Goal: Task Accomplishment & Management: Manage account settings

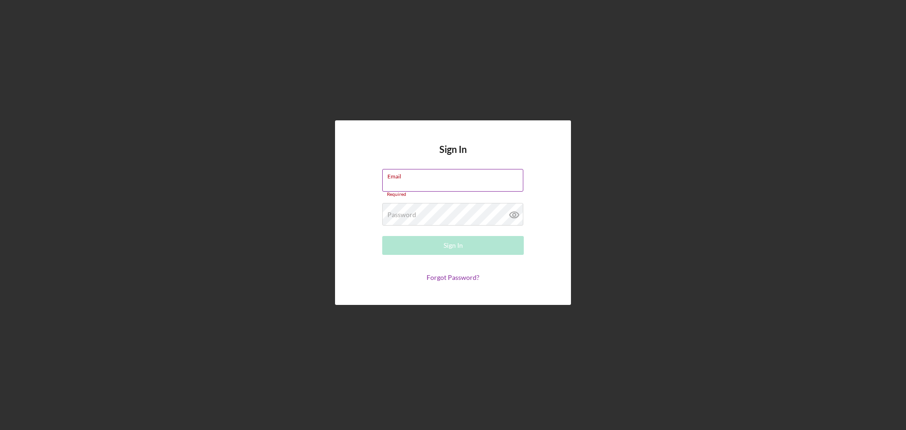
type input "[PERSON_NAME][EMAIL_ADDRESS][DOMAIN_NAME]"
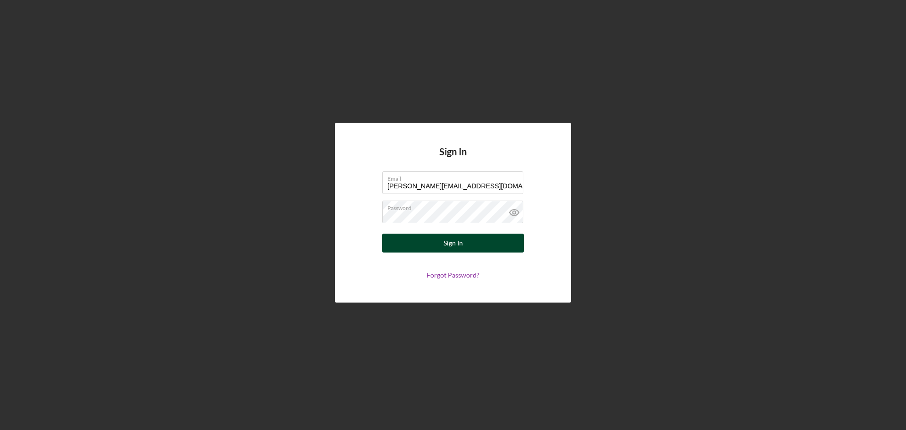
click at [448, 244] on div "Sign In" at bounding box center [452, 242] width 19 height 19
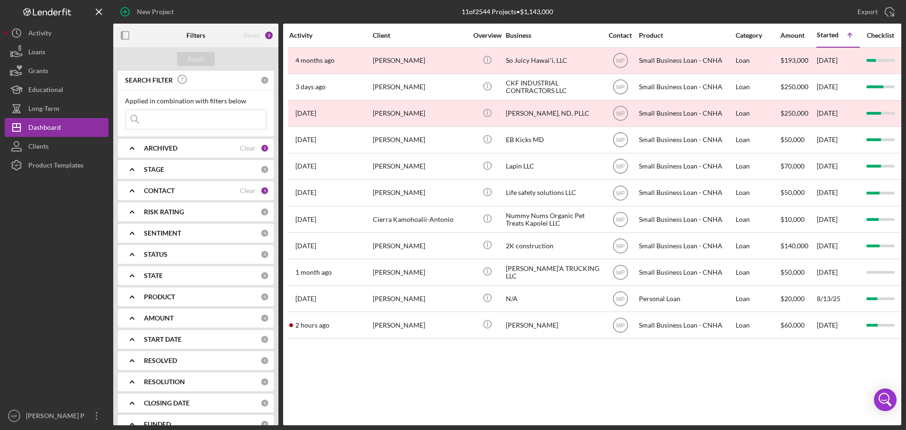
click at [530, 380] on div "Activity Client Overview Business Contact Product Category Amount Started Icon/…" at bounding box center [592, 224] width 618 height 401
click at [128, 39] on rect "button" at bounding box center [125, 36] width 8 height 8
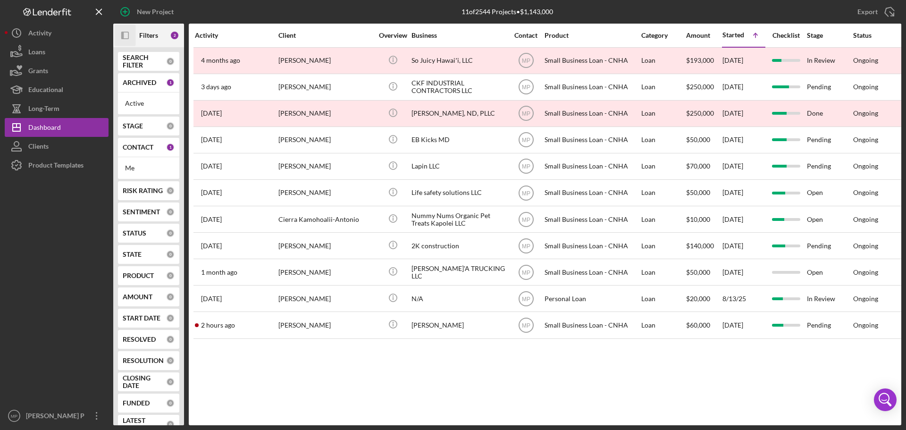
click at [125, 35] on icon "Icon/Panel Side Expand" at bounding box center [125, 35] width 21 height 21
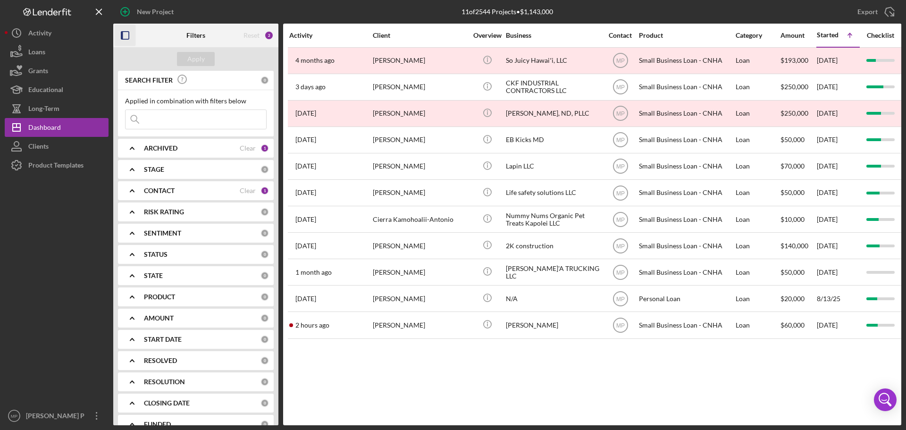
click at [168, 195] on div "CONTACT Clear 1" at bounding box center [206, 190] width 125 height 19
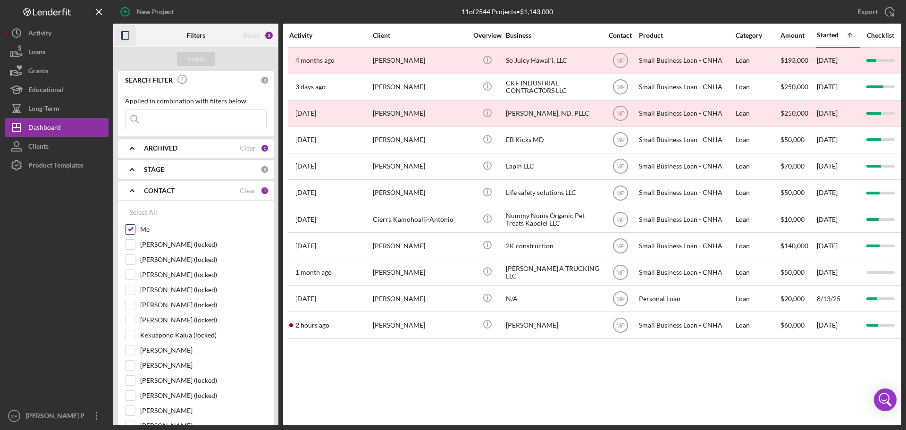
click at [130, 228] on input "Me" at bounding box center [129, 229] width 9 height 9
checkbox input "false"
click at [132, 189] on icon "Icon/Expander" at bounding box center [132, 191] width 24 height 24
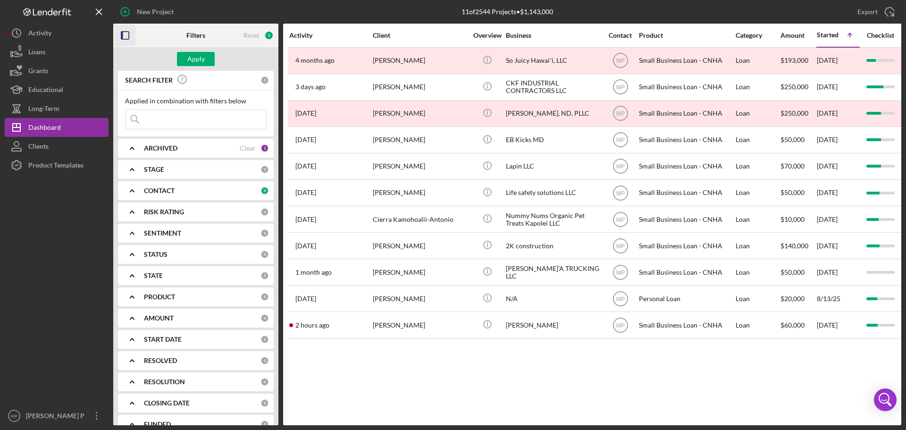
click at [144, 294] on b "PRODUCT" at bounding box center [159, 297] width 31 height 8
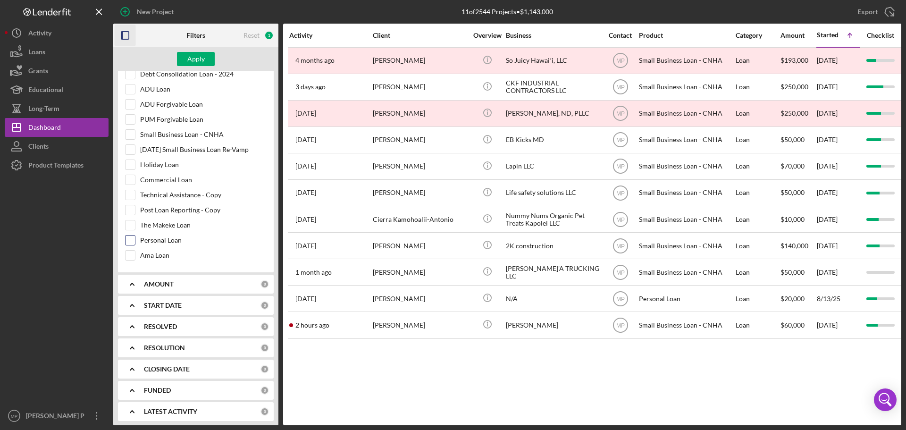
scroll to position [460, 0]
click at [131, 252] on input "Ama Loan" at bounding box center [129, 252] width 9 height 9
checkbox input "true"
click at [189, 59] on div "Apply" at bounding box center [195, 59] width 17 height 14
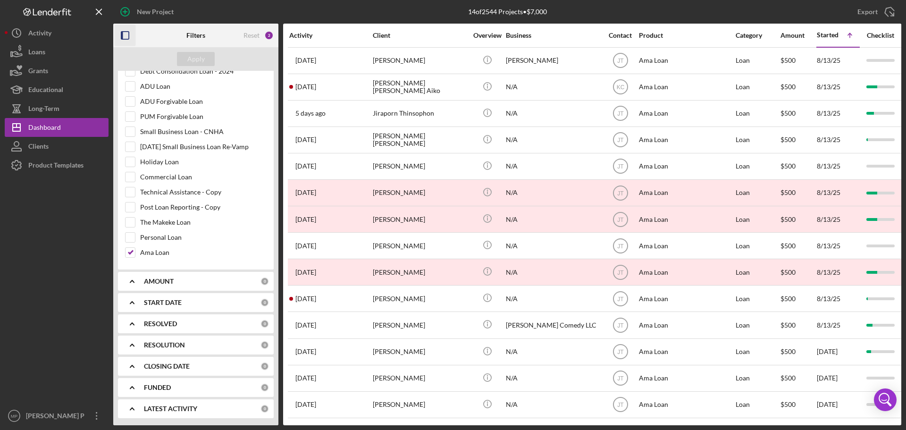
click at [125, 32] on rect "button" at bounding box center [125, 36] width 8 height 8
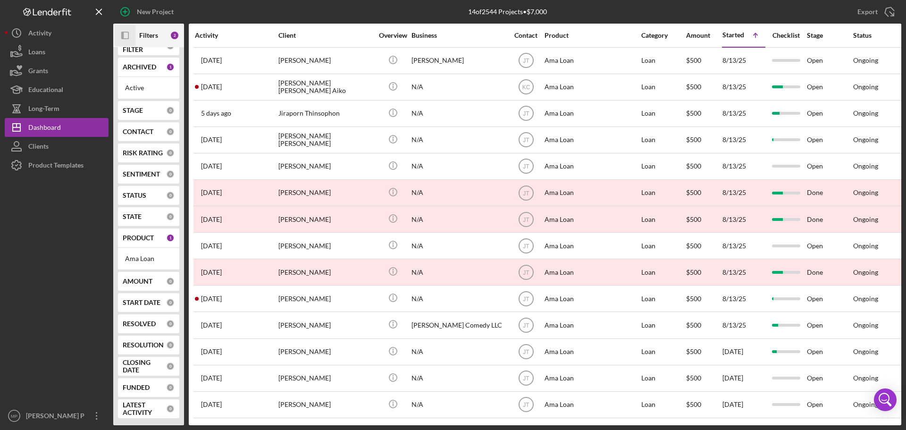
scroll to position [16, 0]
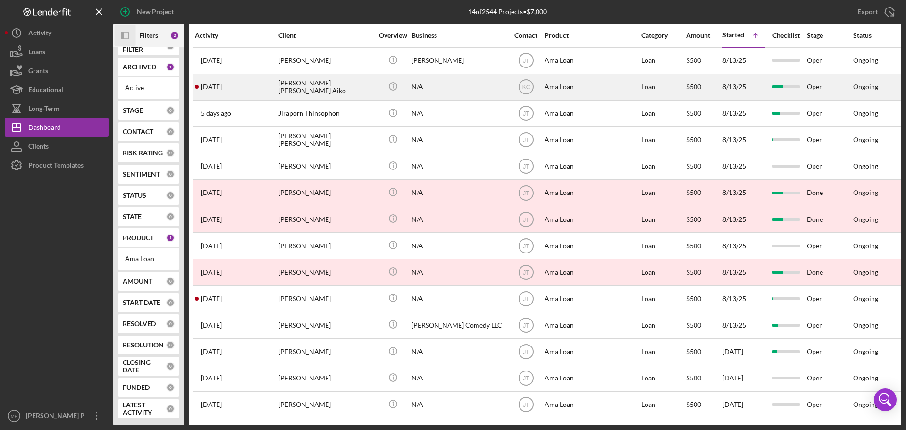
click at [410, 83] on div "Icon/Info" at bounding box center [392, 87] width 35 height 25
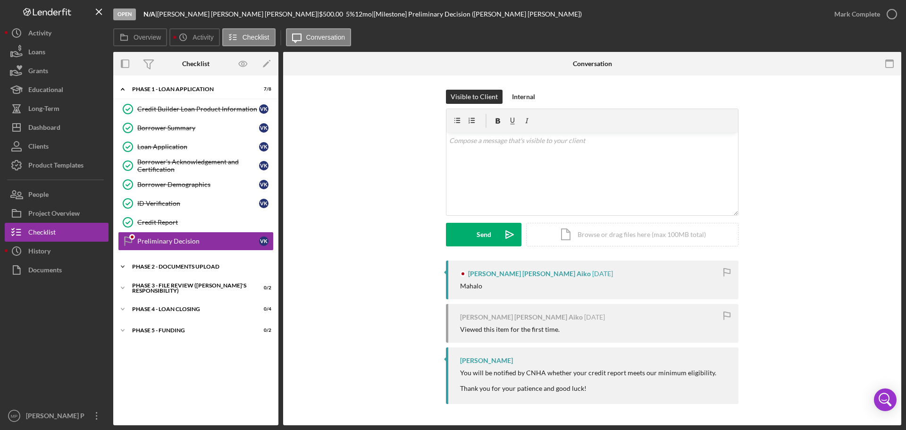
click at [183, 263] on div "Icon/Expander Phase 2 - DOCUMENTS UPLOAD 0 / 2" at bounding box center [195, 266] width 165 height 19
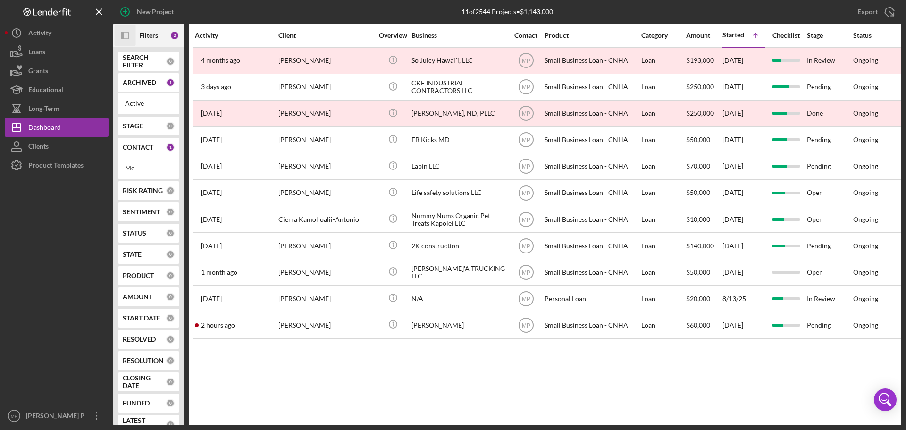
click at [124, 33] on icon "Icon/Panel Side Expand" at bounding box center [125, 35] width 21 height 21
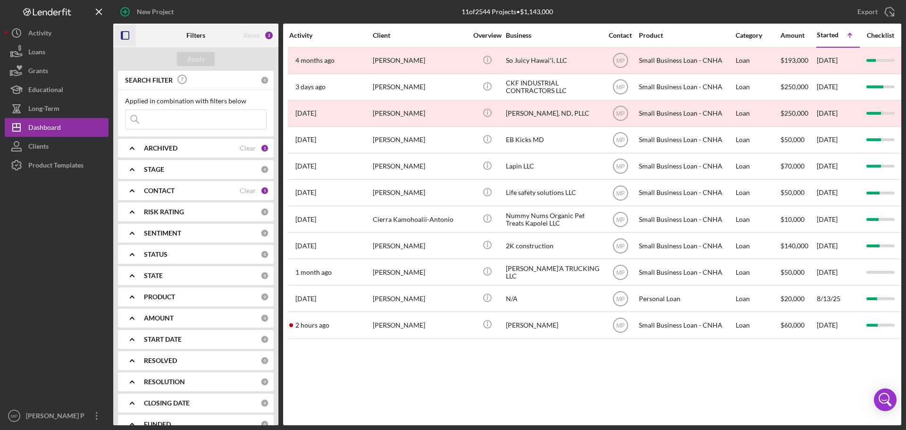
click at [129, 35] on rect "button" at bounding box center [125, 36] width 8 height 8
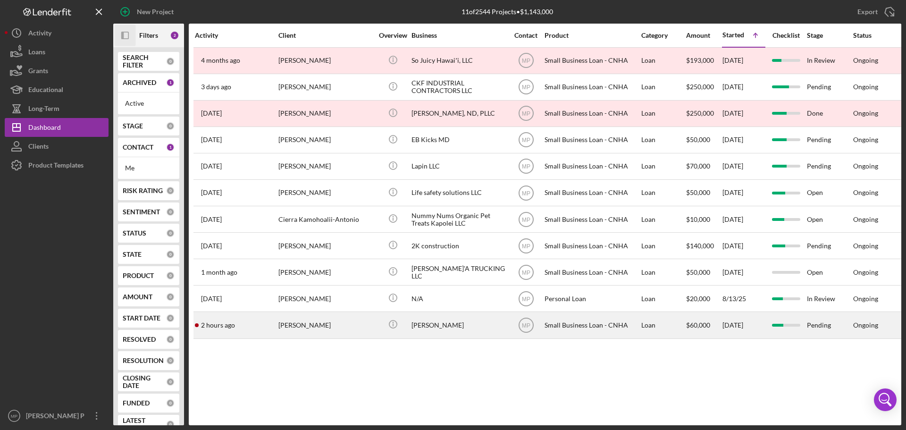
click at [319, 327] on div "[PERSON_NAME]" at bounding box center [325, 324] width 94 height 25
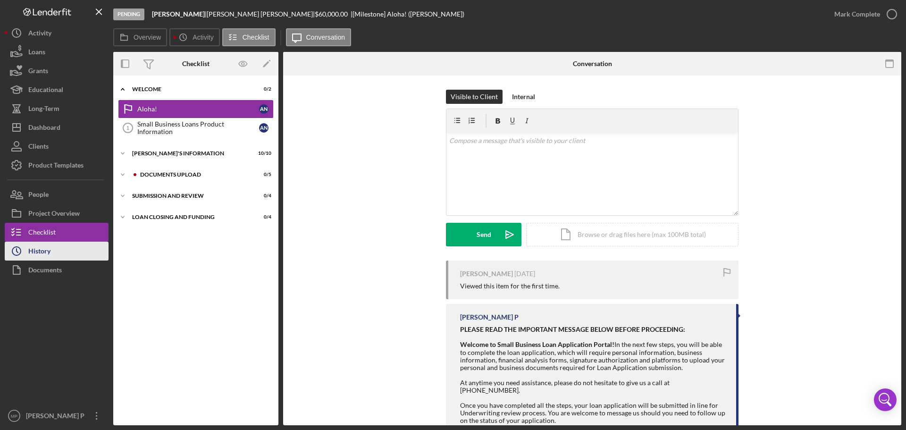
click at [49, 254] on div "History" at bounding box center [39, 251] width 22 height 21
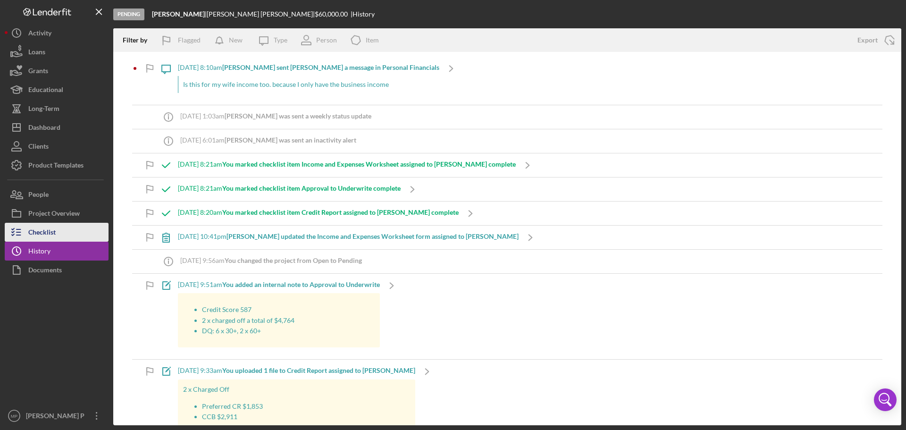
click at [61, 228] on button "Checklist" at bounding box center [57, 232] width 104 height 19
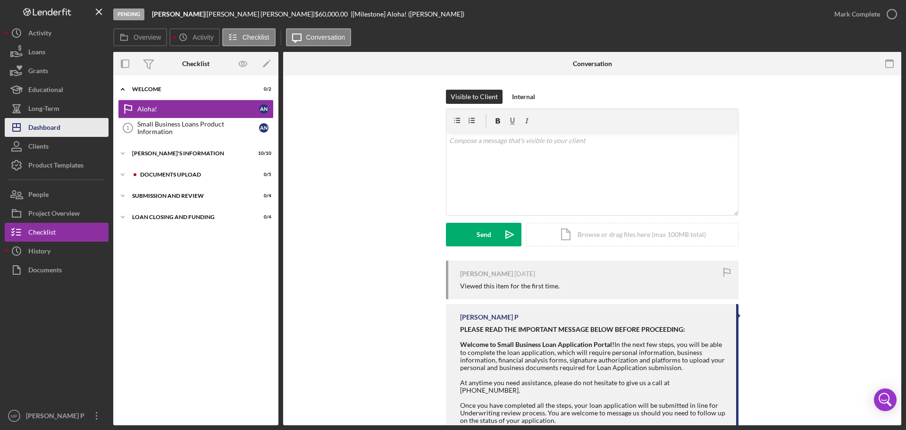
click at [59, 125] on div "Dashboard" at bounding box center [44, 128] width 32 height 21
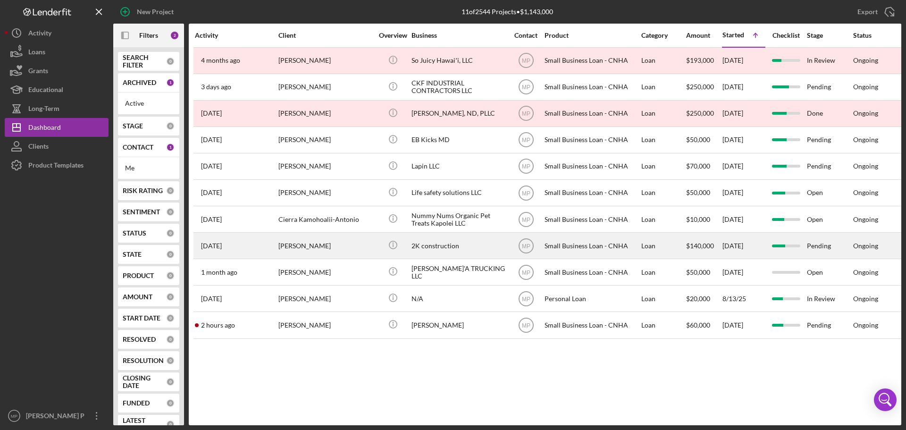
click at [436, 243] on div "2K construction" at bounding box center [458, 245] width 94 height 25
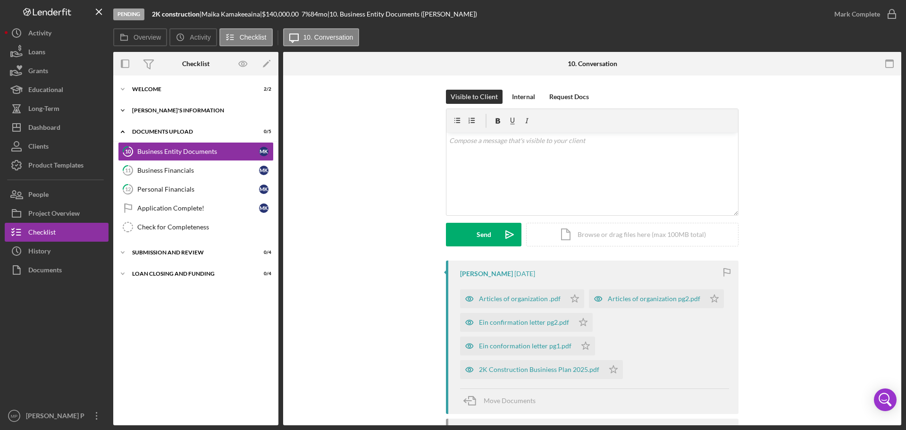
click at [125, 110] on icon "Icon/Expander" at bounding box center [122, 110] width 19 height 19
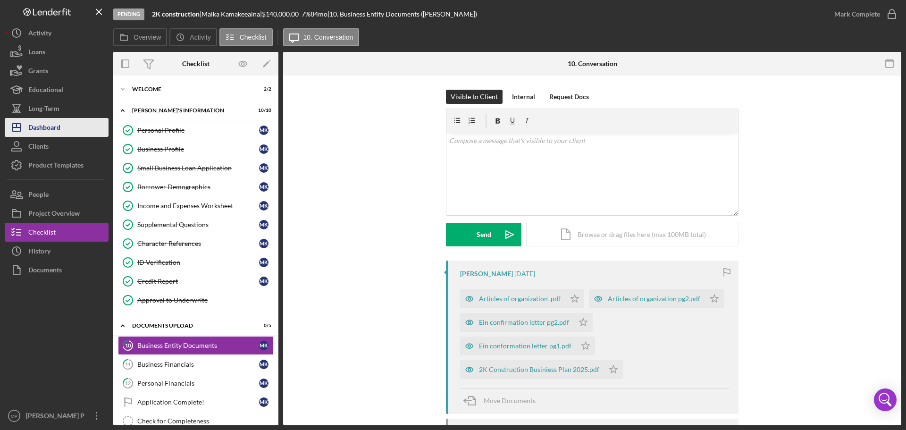
click at [58, 129] on div "Dashboard" at bounding box center [44, 128] width 32 height 21
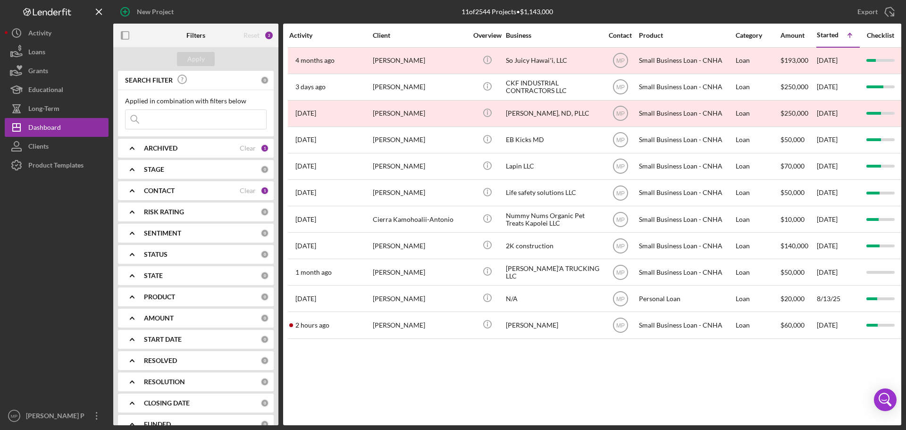
click at [134, 191] on icon "Icon/Expander" at bounding box center [132, 191] width 24 height 24
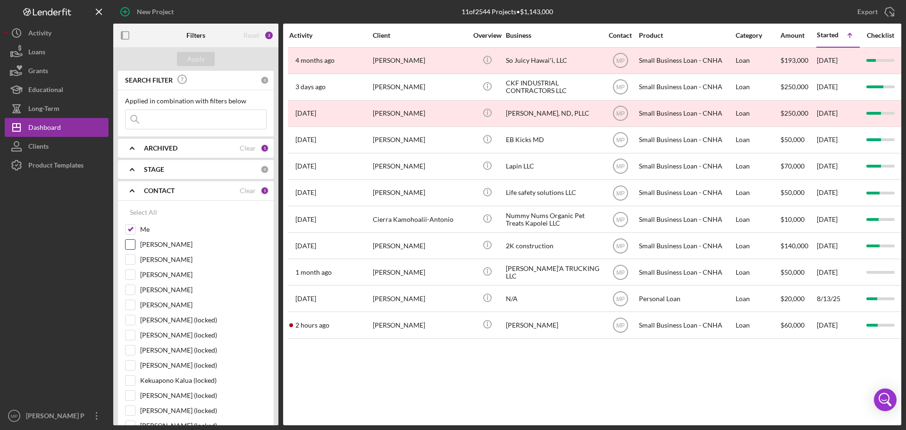
click at [130, 250] on div "[PERSON_NAME]" at bounding box center [195, 246] width 141 height 15
click at [131, 243] on input "[PERSON_NAME]" at bounding box center [129, 244] width 9 height 9
checkbox input "true"
click at [129, 230] on input "Me" at bounding box center [129, 229] width 9 height 9
checkbox input "false"
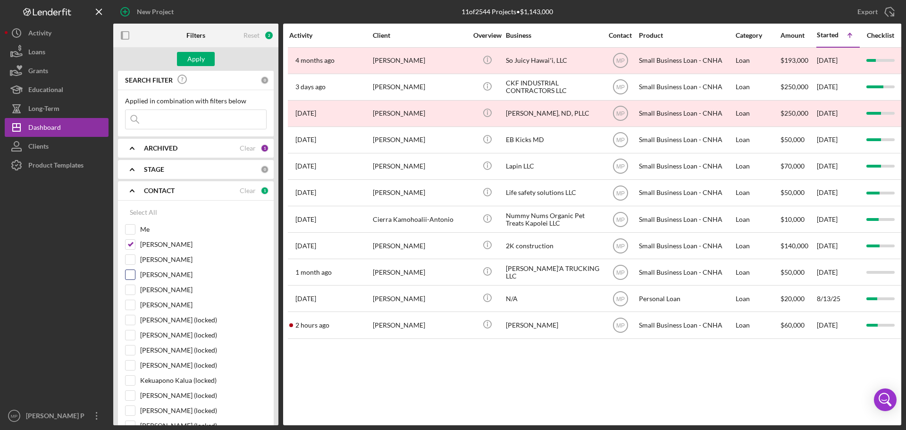
click at [128, 276] on input "[PERSON_NAME]" at bounding box center [129, 274] width 9 height 9
click at [126, 274] on input "[PERSON_NAME]" at bounding box center [129, 274] width 9 height 9
checkbox input "false"
click at [189, 60] on div "Apply" at bounding box center [195, 59] width 17 height 14
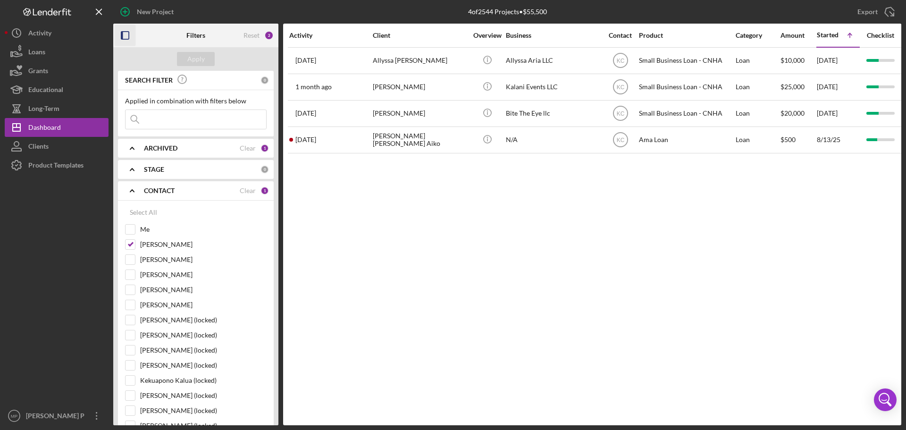
click at [124, 36] on icon "button" at bounding box center [125, 35] width 21 height 21
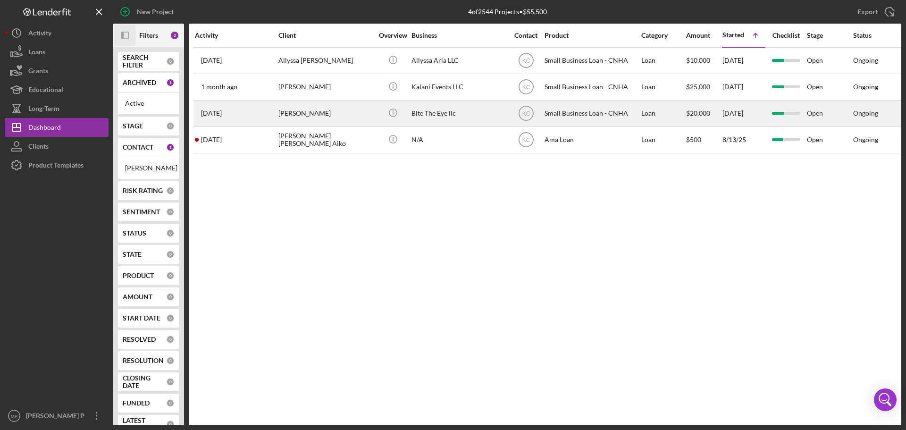
click at [435, 117] on div "Bite The Eye llc" at bounding box center [458, 113] width 94 height 25
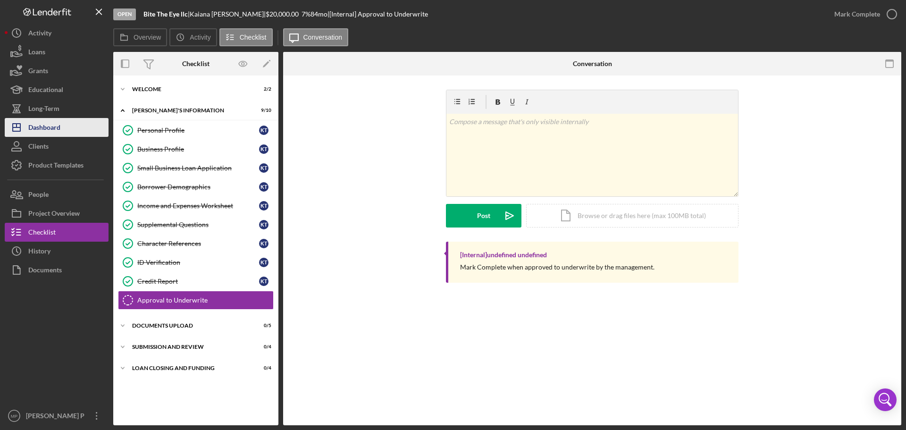
click at [44, 129] on div "Dashboard" at bounding box center [44, 128] width 32 height 21
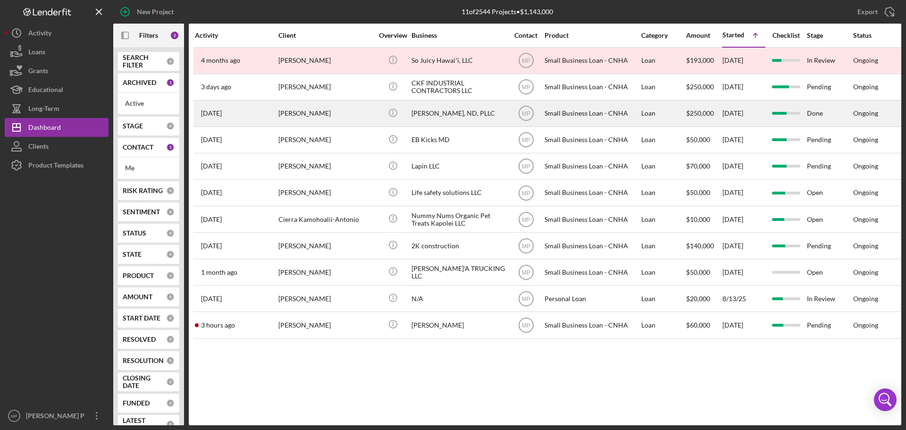
click at [300, 115] on div "[PERSON_NAME]" at bounding box center [325, 113] width 94 height 25
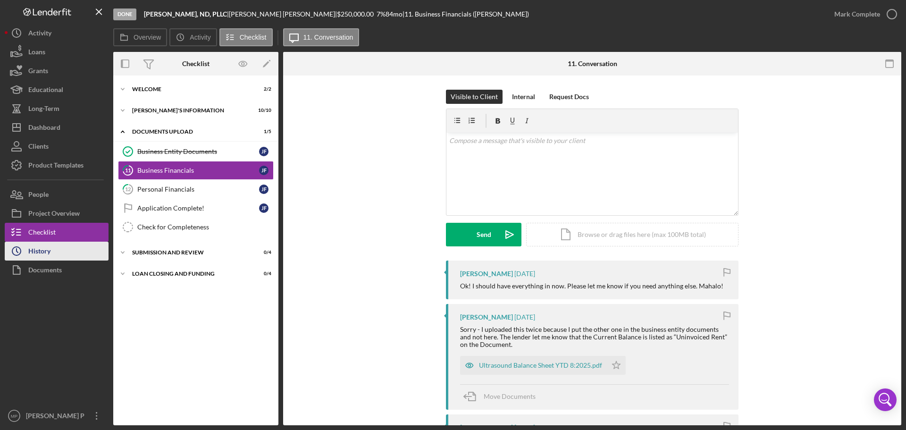
click at [41, 251] on div "History" at bounding box center [39, 251] width 22 height 21
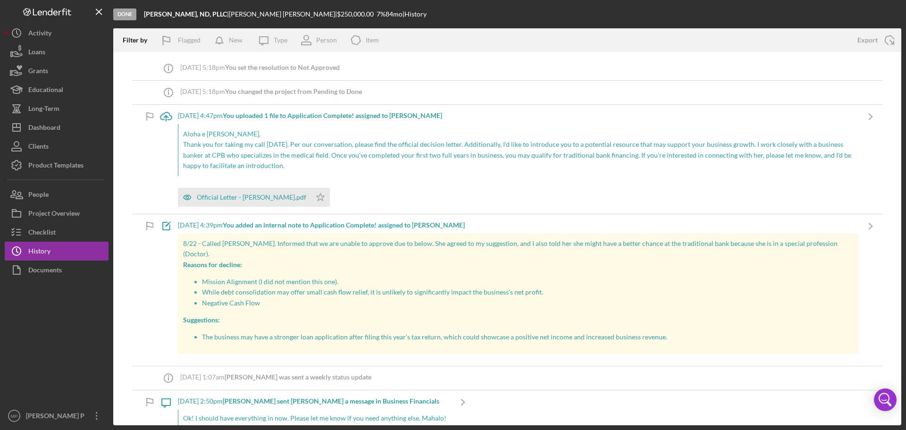
click at [187, 115] on div "[DATE] 4:47pm You uploaded 1 file to Application Complete! assigned to [PERSON_…" at bounding box center [518, 116] width 681 height 8
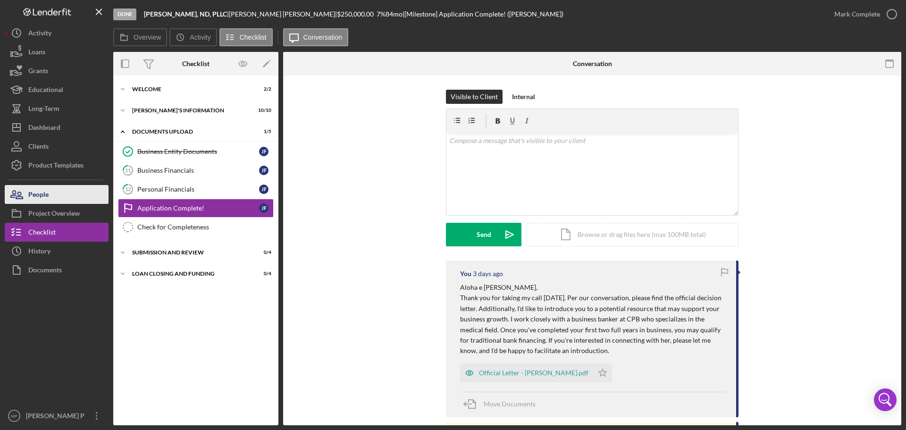
click at [62, 190] on button "People" at bounding box center [57, 194] width 104 height 19
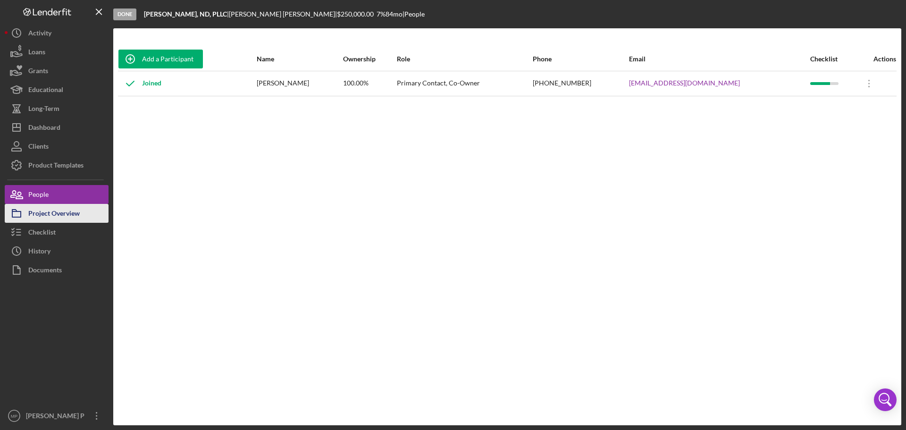
click at [39, 213] on div "Project Overview" at bounding box center [53, 214] width 51 height 21
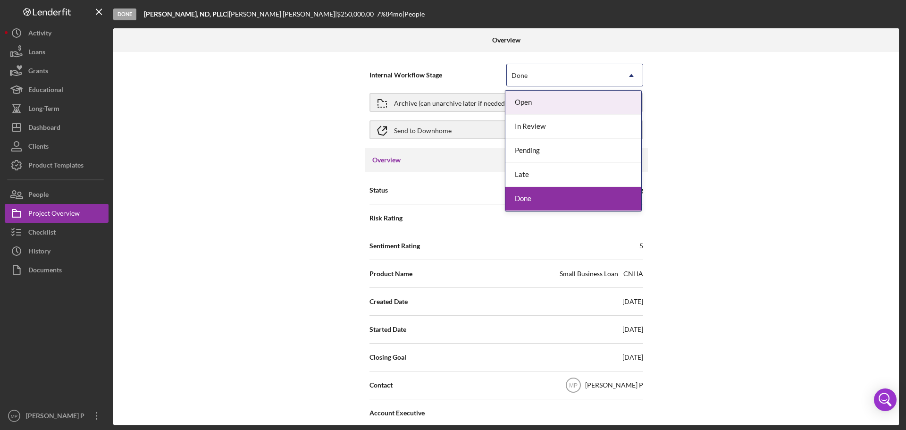
click at [629, 75] on use at bounding box center [631, 75] width 5 height 3
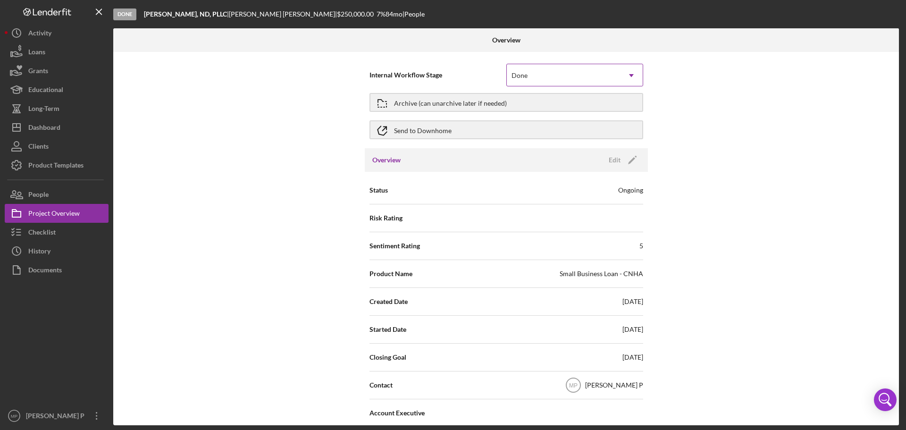
click at [630, 75] on use at bounding box center [631, 75] width 5 height 3
click at [481, 108] on div "Archive (can unarchive later if needed)" at bounding box center [450, 102] width 113 height 17
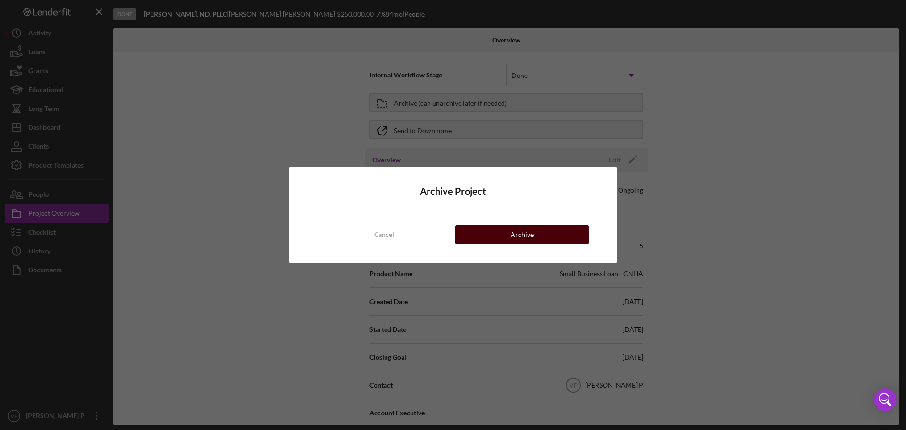
click at [522, 238] on div "Archive" at bounding box center [521, 234] width 23 height 19
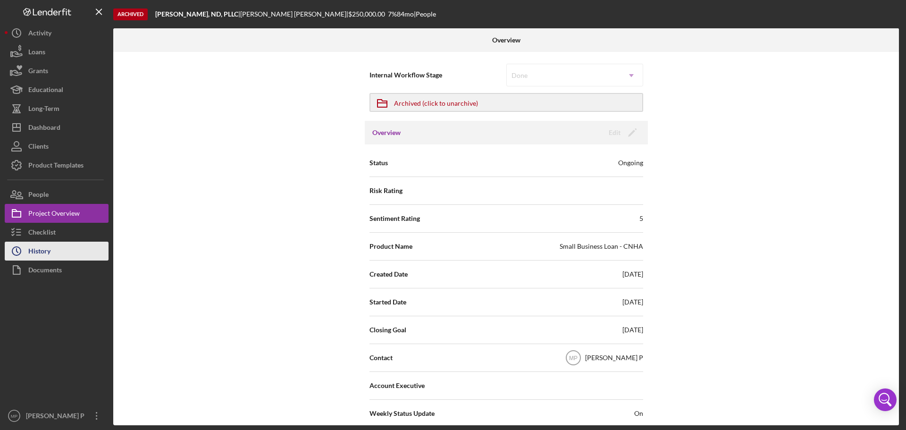
drag, startPoint x: 33, startPoint y: 252, endPoint x: 41, endPoint y: 251, distance: 7.6
click at [33, 252] on div "History" at bounding box center [39, 251] width 22 height 21
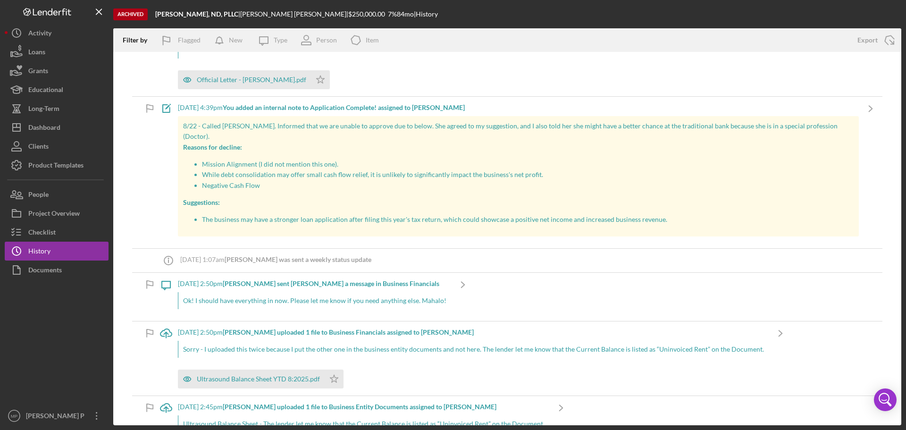
scroll to position [189, 0]
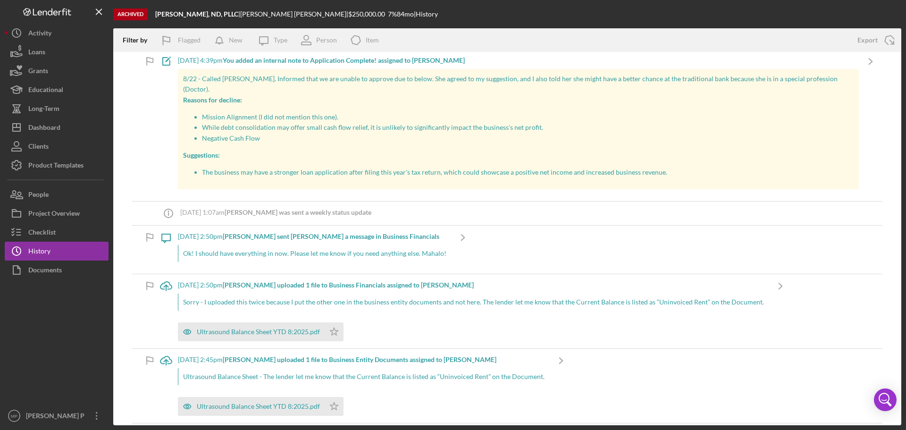
click at [267, 134] on div "8/22 - Called [PERSON_NAME]. Informed that we are unable to approve due to belo…" at bounding box center [518, 129] width 681 height 120
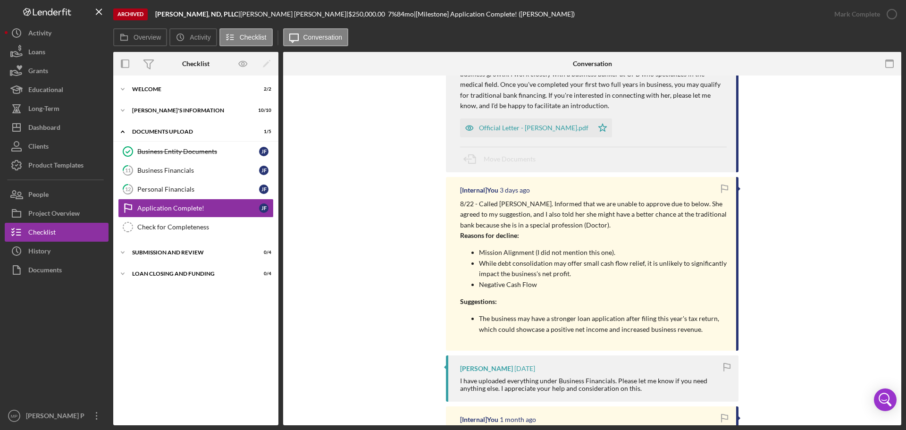
scroll to position [189, 0]
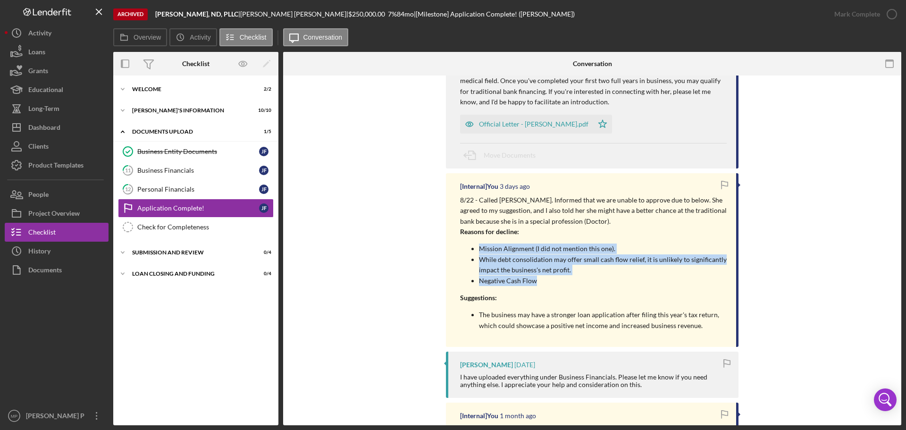
drag, startPoint x: 536, startPoint y: 281, endPoint x: 479, endPoint y: 249, distance: 65.5
click at [479, 249] on ul "Mission Alignment (I did not mention this one). While debt consolidation may of…" at bounding box center [593, 264] width 266 height 42
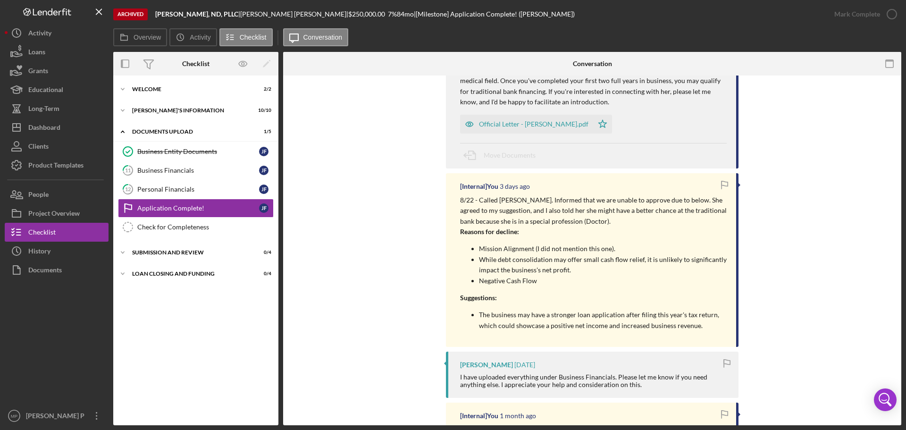
click at [703, 331] on p "The business may have a stronger loan application after filing this year's tax …" at bounding box center [603, 319] width 248 height 21
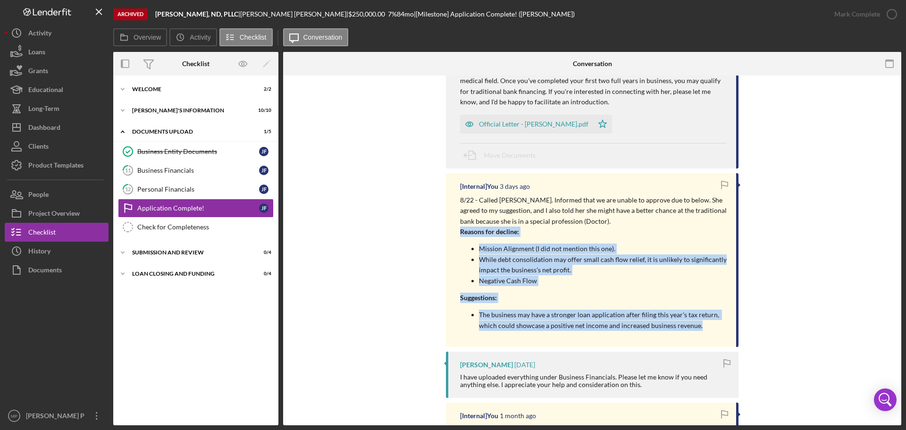
drag, startPoint x: 701, startPoint y: 326, endPoint x: 460, endPoint y: 233, distance: 257.7
click at [460, 233] on div "8/22 - Called [PERSON_NAME]. Informed that we are unable to approve due to belo…" at bounding box center [593, 266] width 266 height 142
copy div "Reasons for decline: Mission Alignment (I did not mention this one). While debt…"
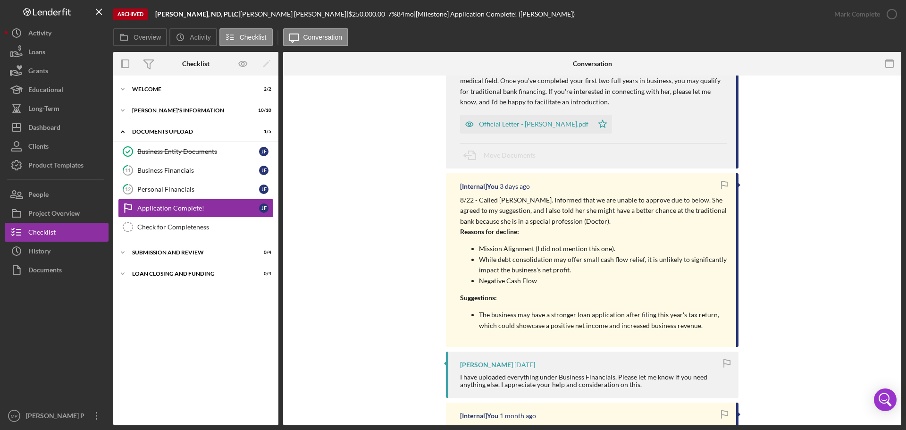
click at [376, 215] on div "You [DATE] Aloha e [PERSON_NAME], Thank you for taking my call [DATE]. Per our …" at bounding box center [592, 437] width 590 height 850
click at [40, 130] on div "Dashboard" at bounding box center [44, 128] width 32 height 21
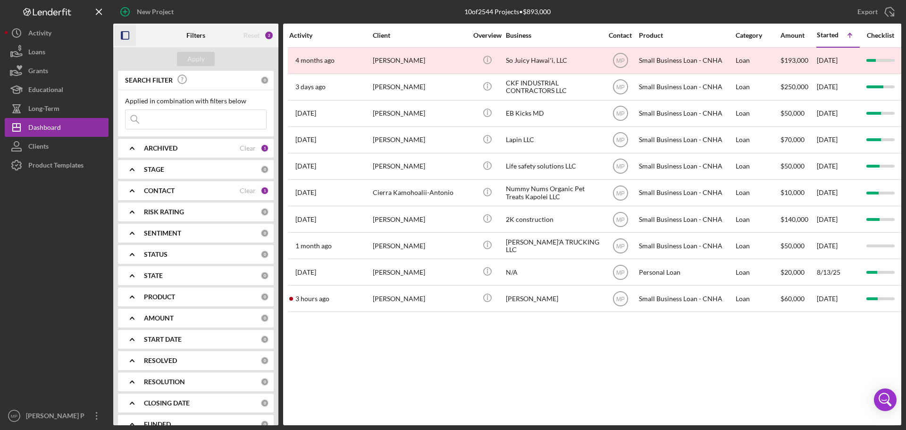
click at [128, 35] on icon "button" at bounding box center [125, 35] width 21 height 21
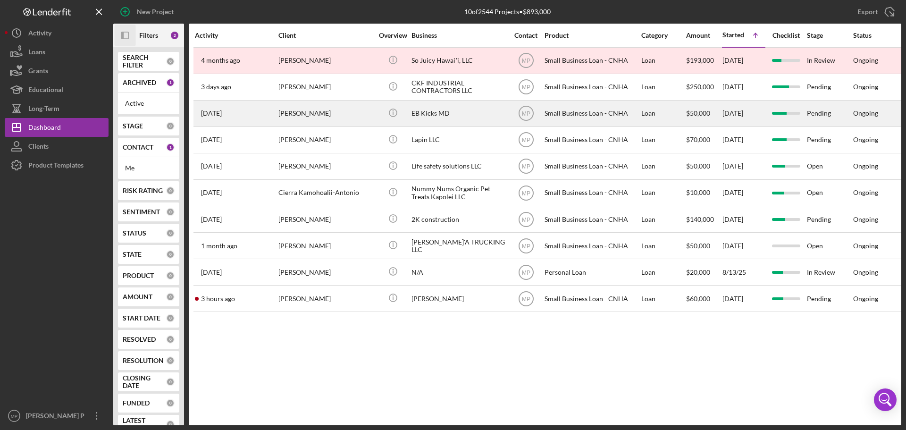
click at [434, 112] on div "EB Kicks MD" at bounding box center [458, 113] width 94 height 25
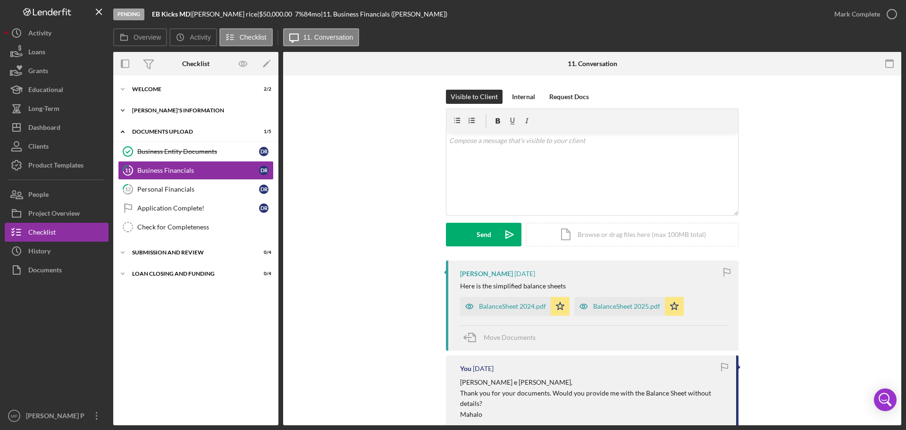
click at [177, 108] on div "[PERSON_NAME]'S INFORMATION" at bounding box center [199, 111] width 134 height 6
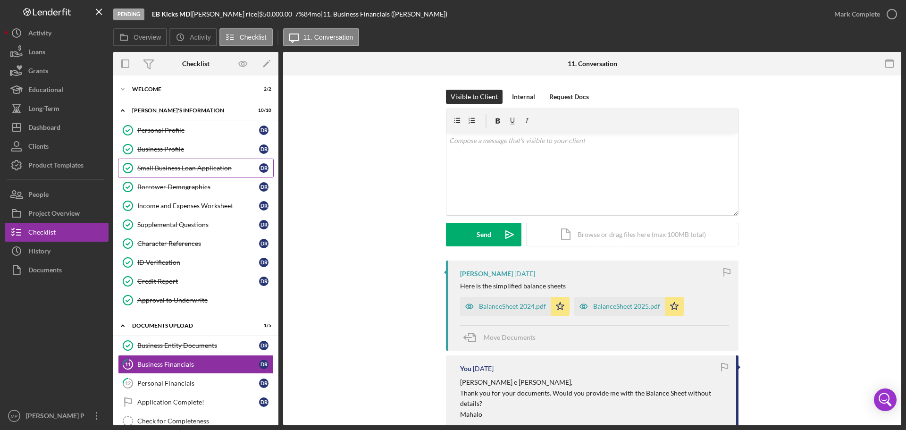
click at [177, 166] on div "Small Business Loan Application" at bounding box center [198, 168] width 122 height 8
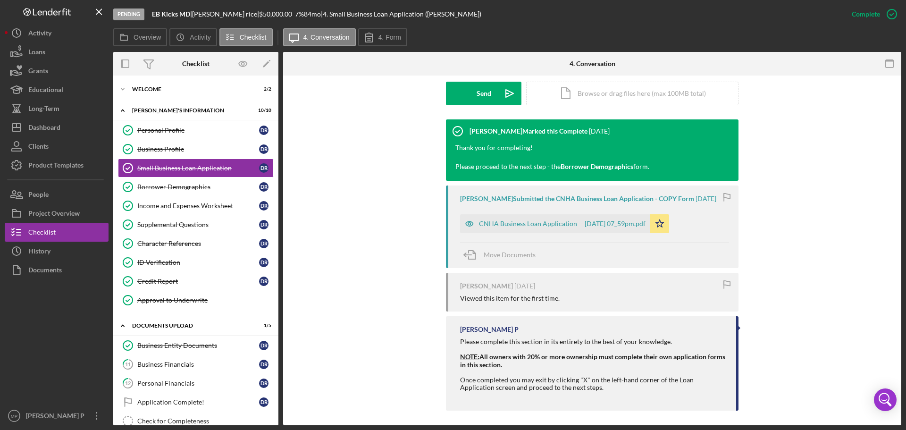
scroll to position [275, 0]
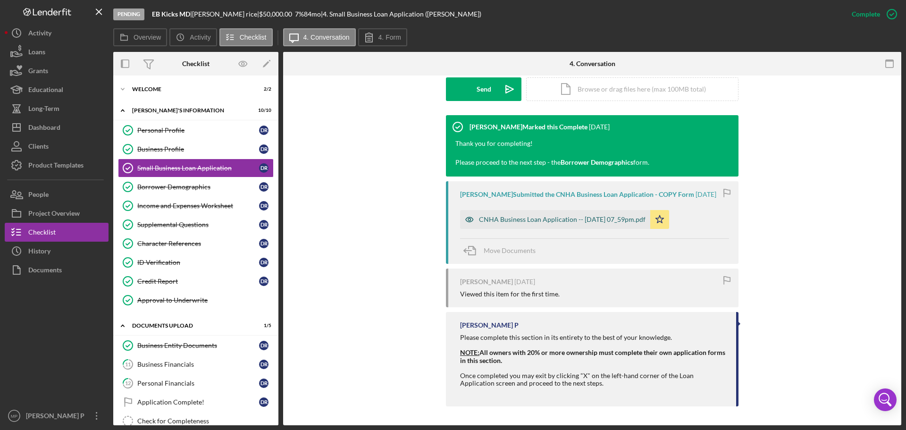
click at [616, 220] on div "CNHA Business Loan Application -- [DATE] 07_59pm.pdf" at bounding box center [562, 220] width 166 height 8
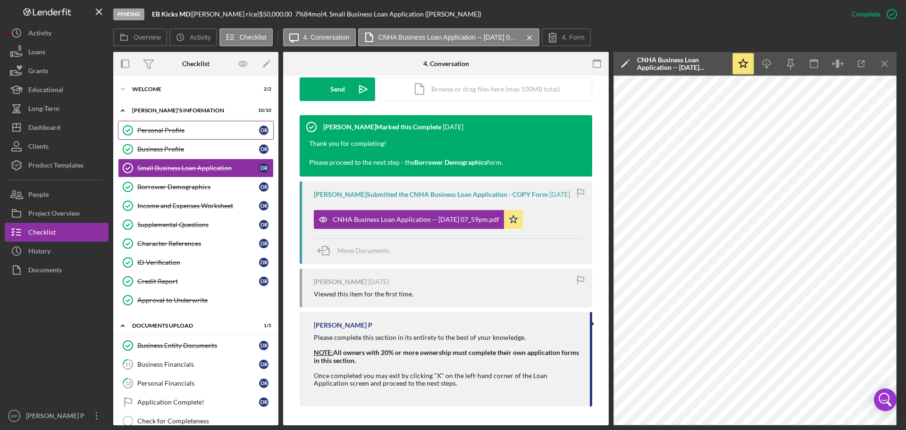
click at [178, 129] on div "Personal Profile" at bounding box center [198, 130] width 122 height 8
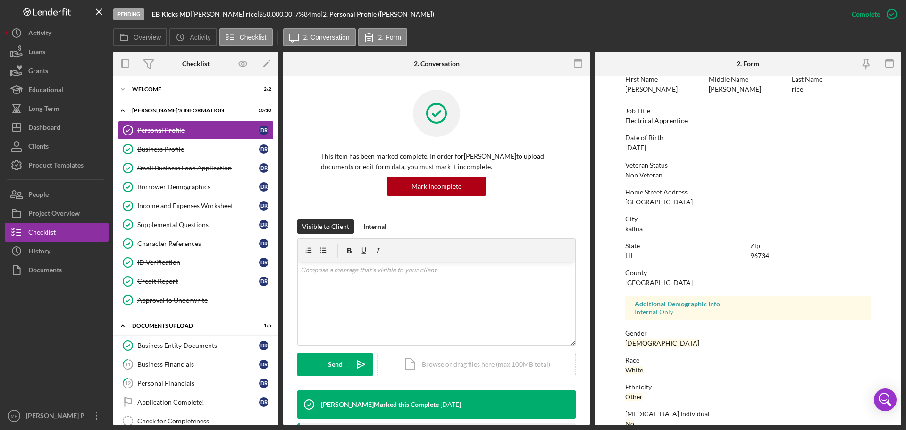
scroll to position [91, 0]
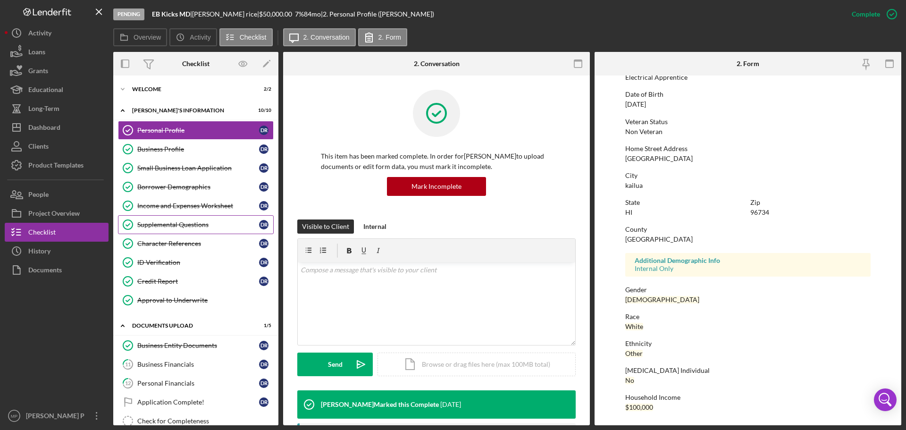
click at [185, 226] on div "Supplemental Questions" at bounding box center [198, 225] width 122 height 8
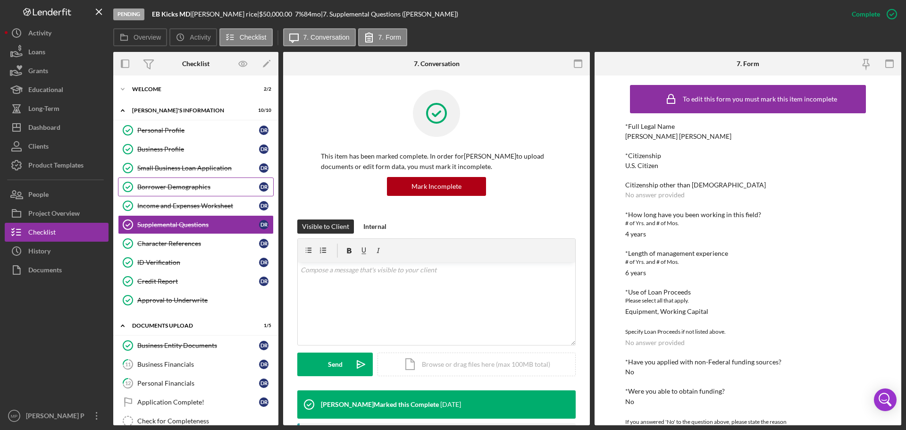
click at [192, 191] on div "Borrower Demographics" at bounding box center [198, 187] width 122 height 8
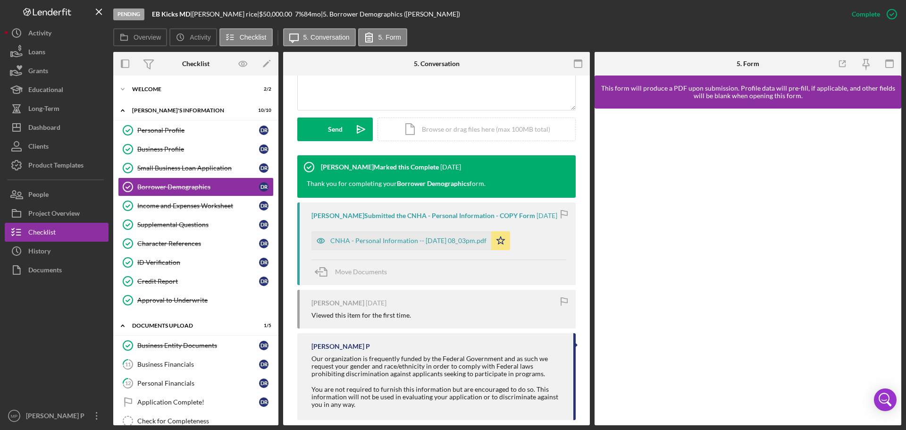
scroll to position [236, 0]
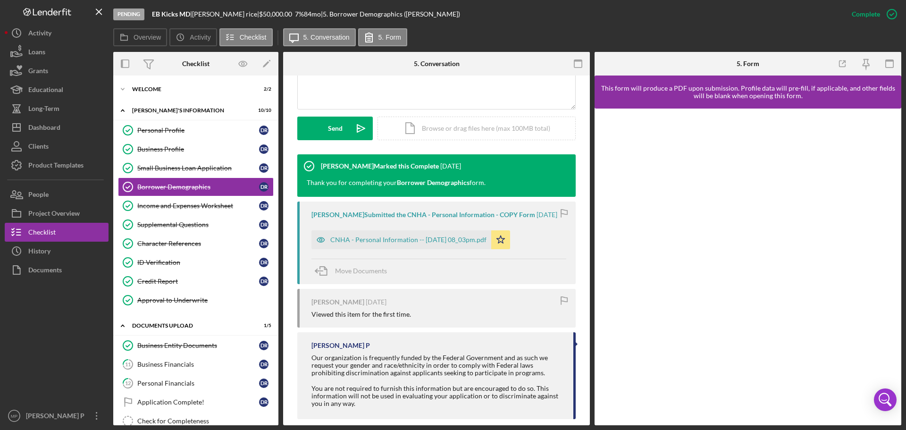
click at [408, 244] on div "CNHA - Personal Information -- [DATE] 08_03pm.pdf" at bounding box center [401, 239] width 180 height 19
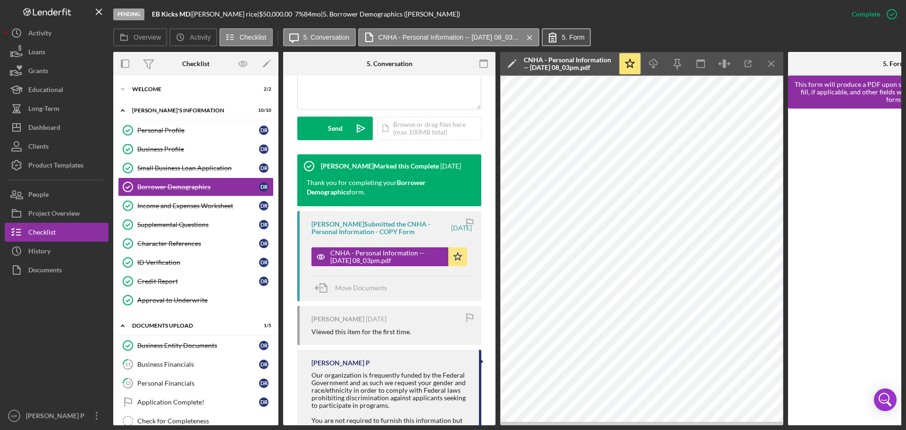
drag, startPoint x: 557, startPoint y: 33, endPoint x: 571, endPoint y: 42, distance: 16.4
click at [558, 33] on icon at bounding box center [553, 37] width 24 height 24
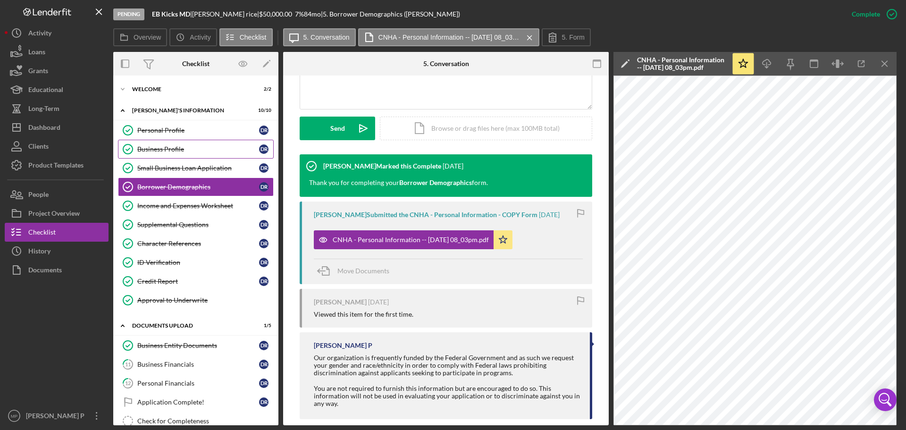
click at [176, 148] on div "Business Profile" at bounding box center [198, 149] width 122 height 8
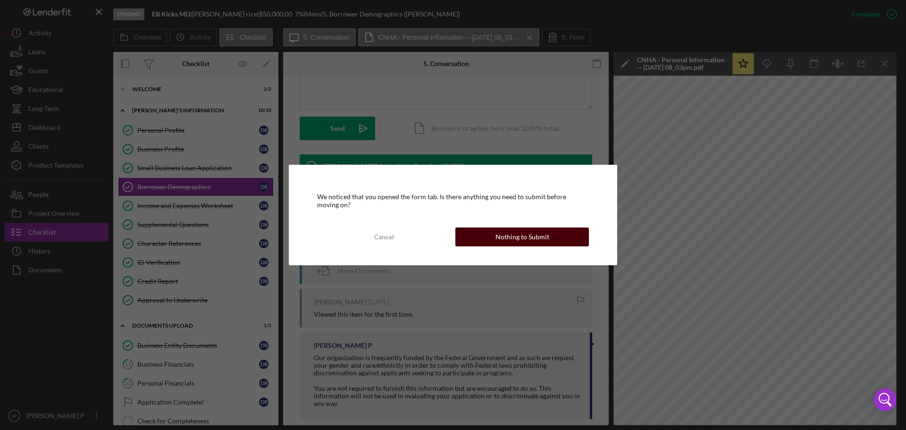
click at [551, 235] on button "Nothing to Submit" at bounding box center [521, 236] width 133 height 19
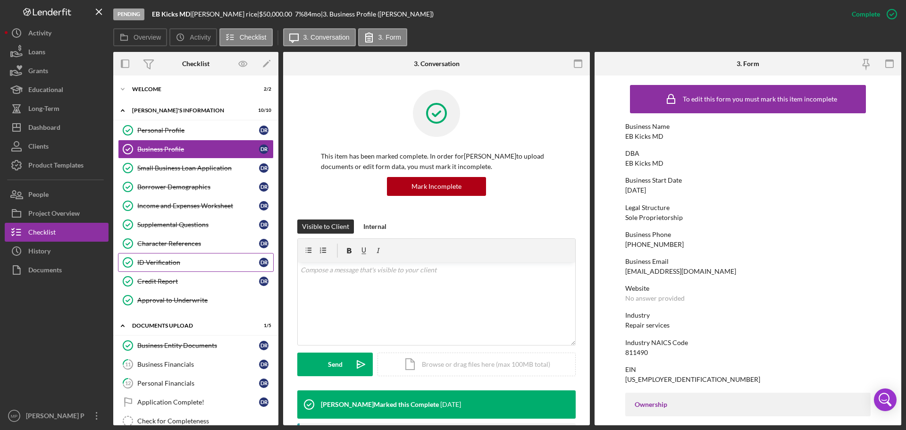
click at [197, 262] on div "ID Verification" at bounding box center [198, 262] width 122 height 8
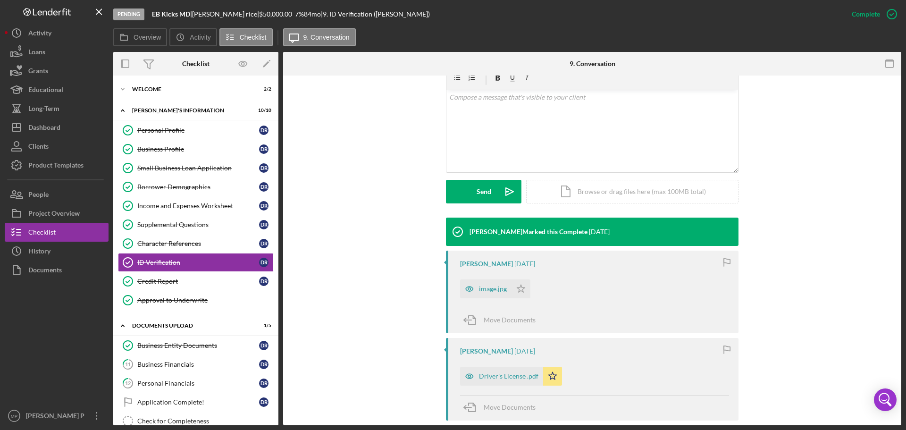
scroll to position [189, 0]
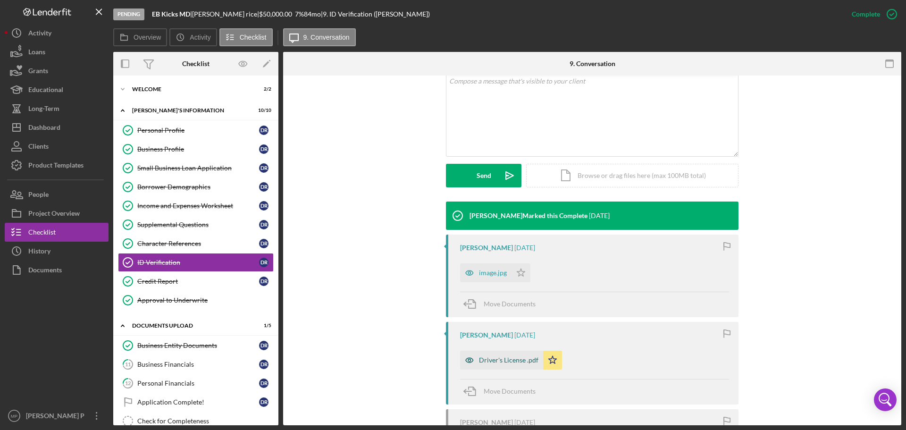
click at [502, 363] on div "Driver's License .pdf" at bounding box center [508, 360] width 59 height 8
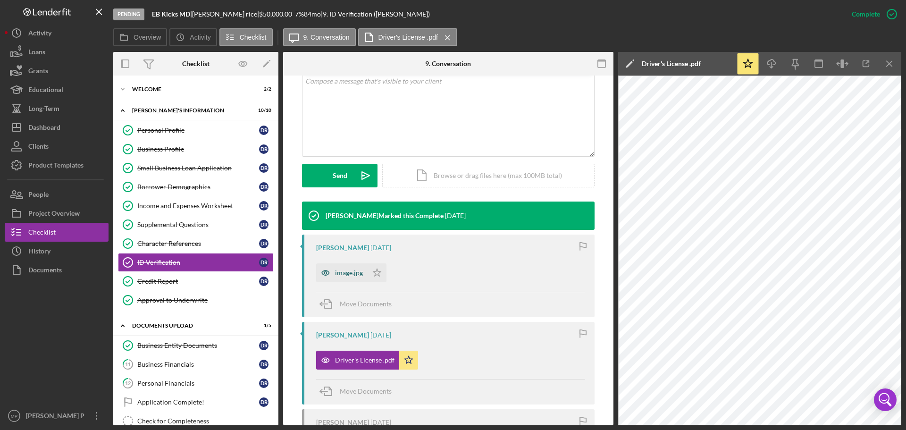
click at [346, 275] on div "image.jpg" at bounding box center [349, 273] width 28 height 8
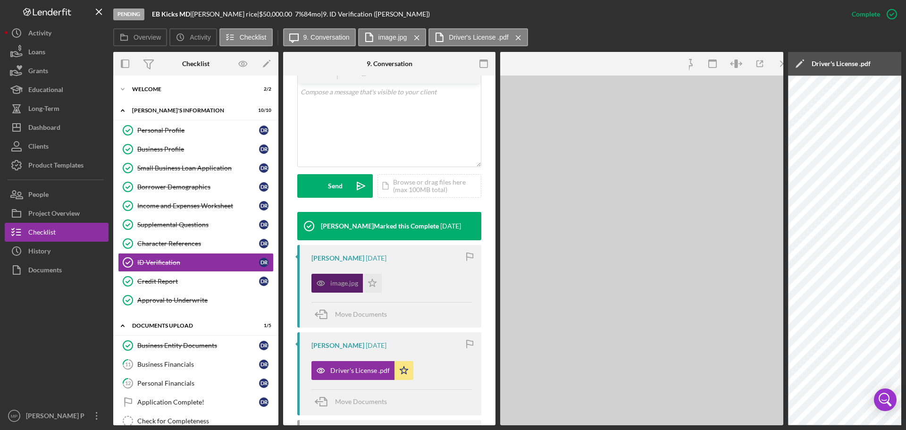
scroll to position [200, 0]
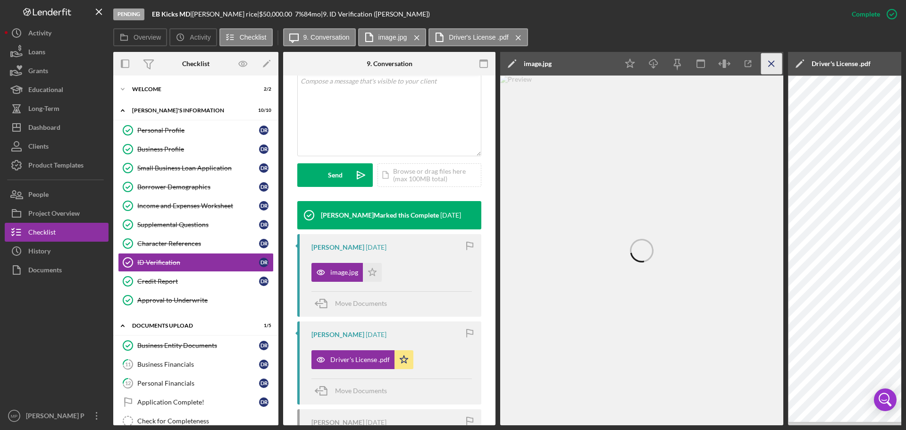
click at [768, 64] on icon "Icon/Menu Close" at bounding box center [771, 63] width 21 height 21
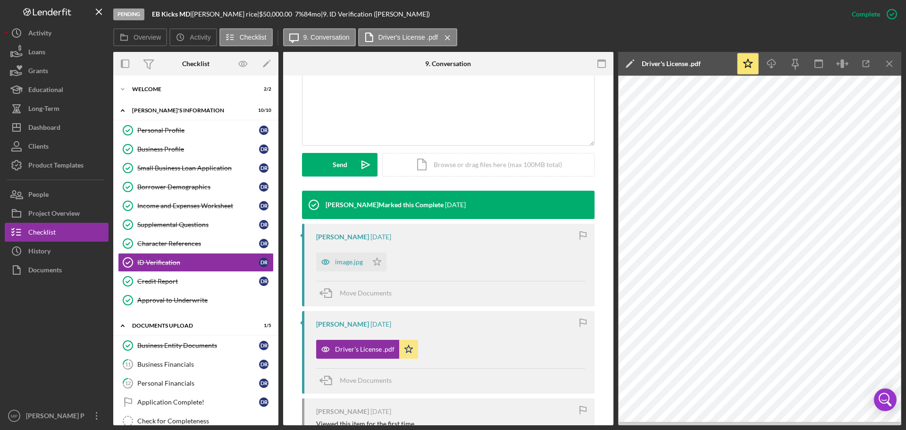
scroll to position [189, 0]
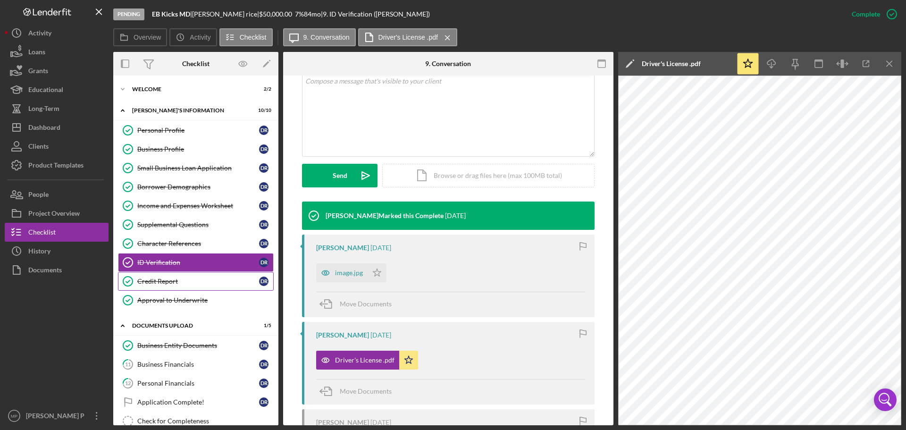
click at [175, 281] on div "Credit Report" at bounding box center [198, 281] width 122 height 8
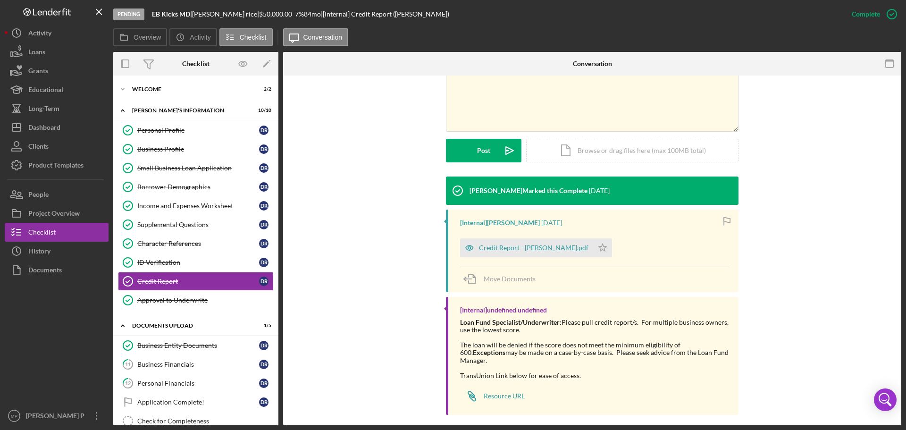
scroll to position [215, 0]
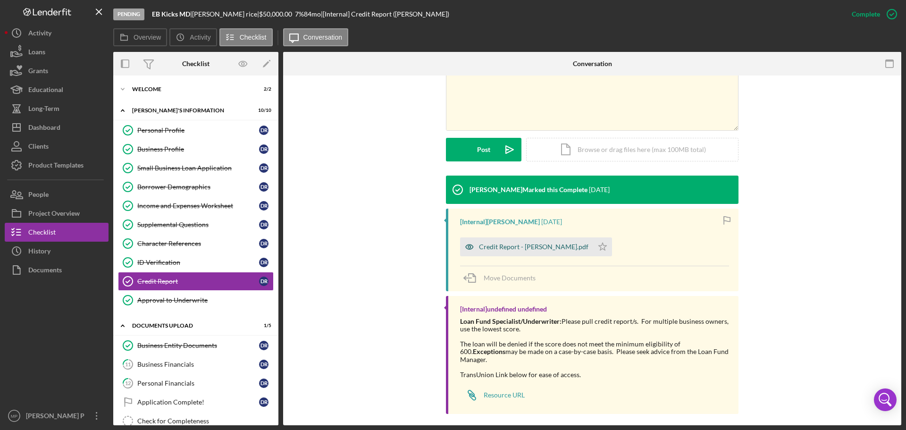
click at [523, 249] on div "Credit Report - [PERSON_NAME].pdf" at bounding box center [533, 247] width 109 height 8
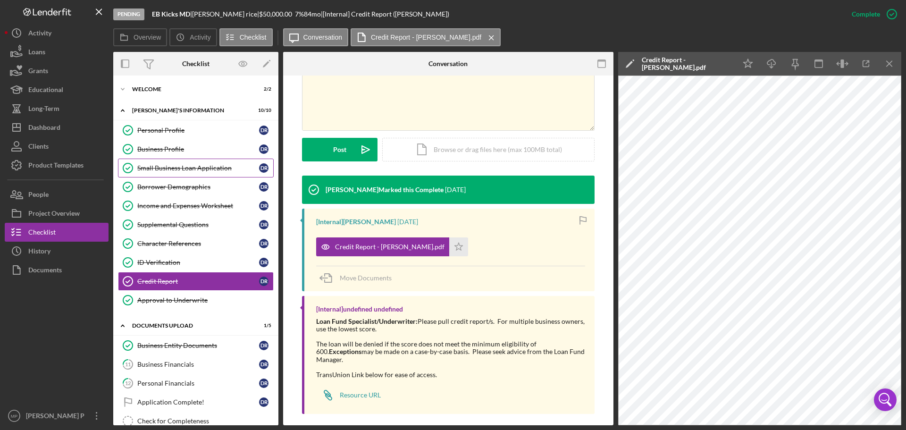
click at [183, 169] on div "Small Business Loan Application" at bounding box center [198, 168] width 122 height 8
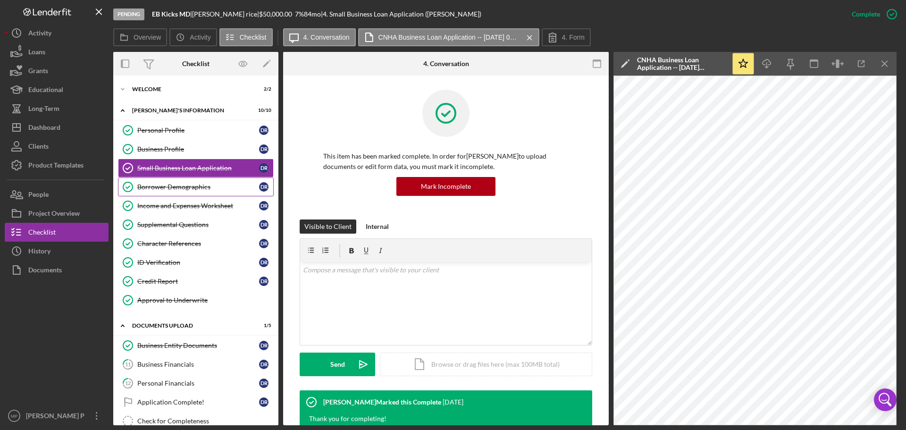
click at [161, 188] on div "Borrower Demographics" at bounding box center [198, 187] width 122 height 8
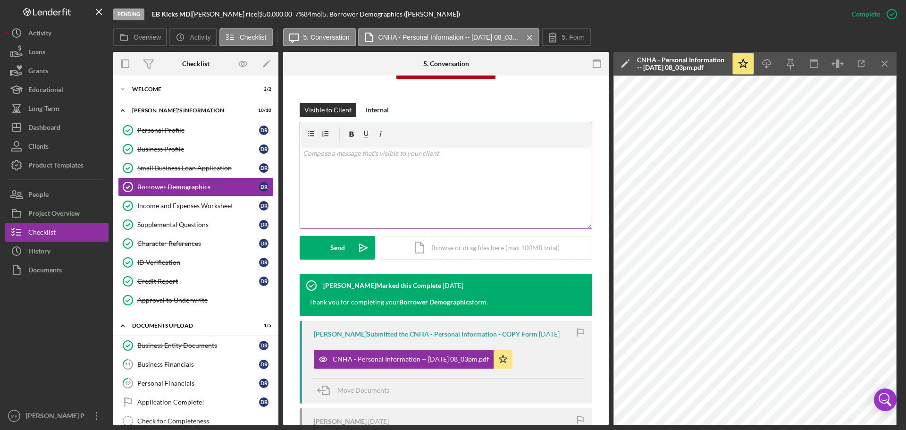
scroll to position [141, 0]
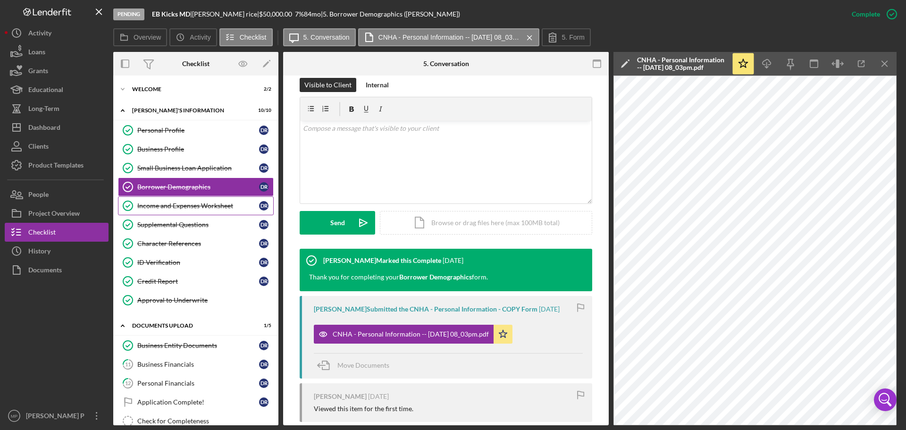
click at [183, 211] on link "Income and Expenses Worksheet Income and Expenses Worksheet d r" at bounding box center [196, 205] width 156 height 19
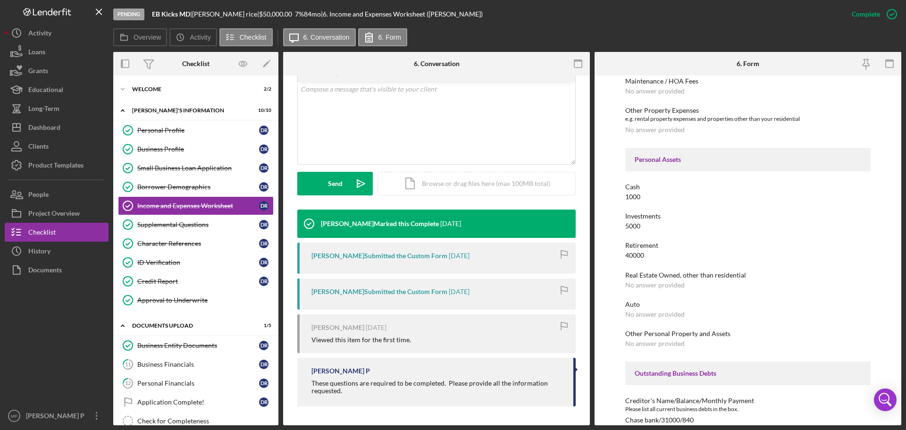
scroll to position [437, 0]
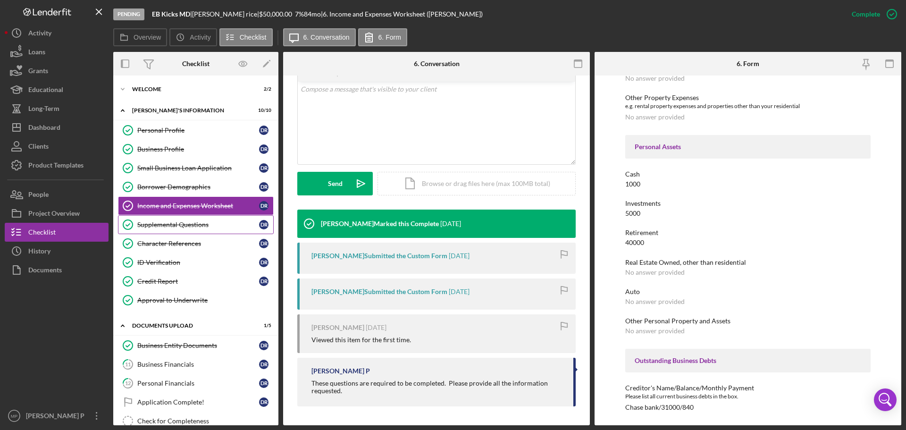
click at [189, 225] on div "Supplemental Questions" at bounding box center [198, 225] width 122 height 8
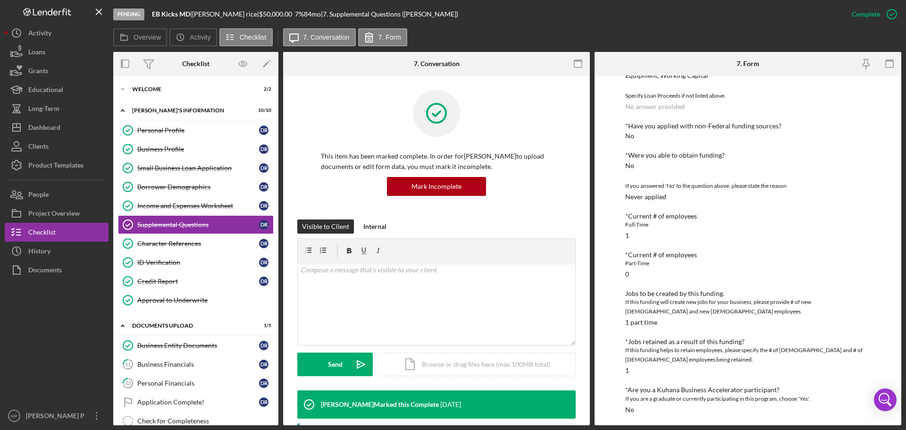
scroll to position [238, 0]
click at [166, 244] on div "Character References" at bounding box center [198, 244] width 122 height 8
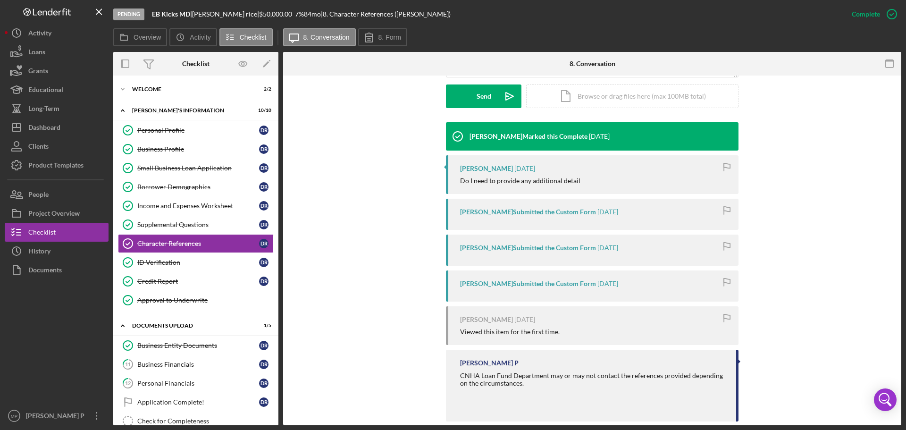
scroll to position [283, 0]
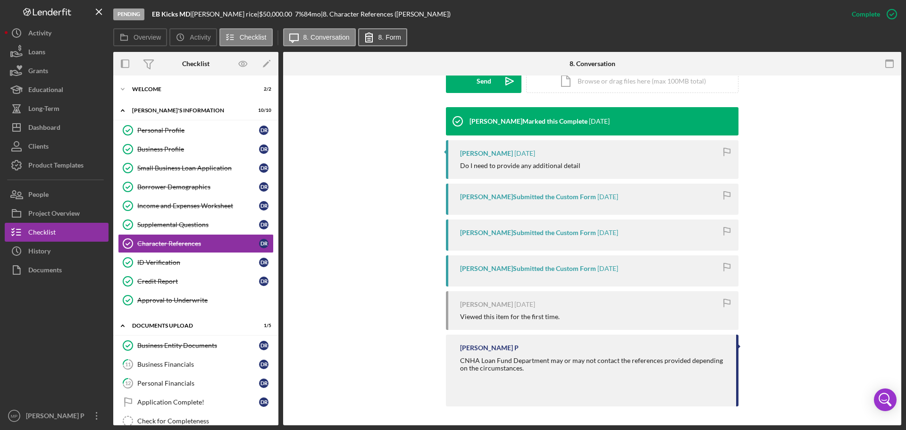
click at [385, 40] on label "8. Form" at bounding box center [389, 37] width 23 height 8
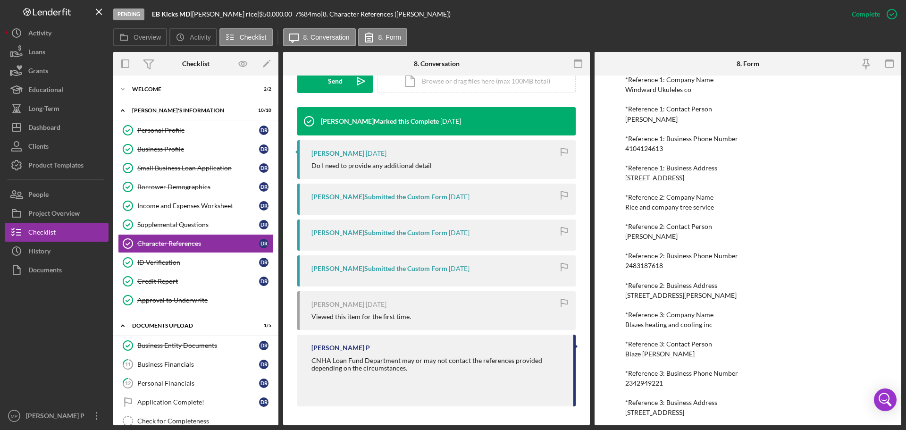
scroll to position [477, 0]
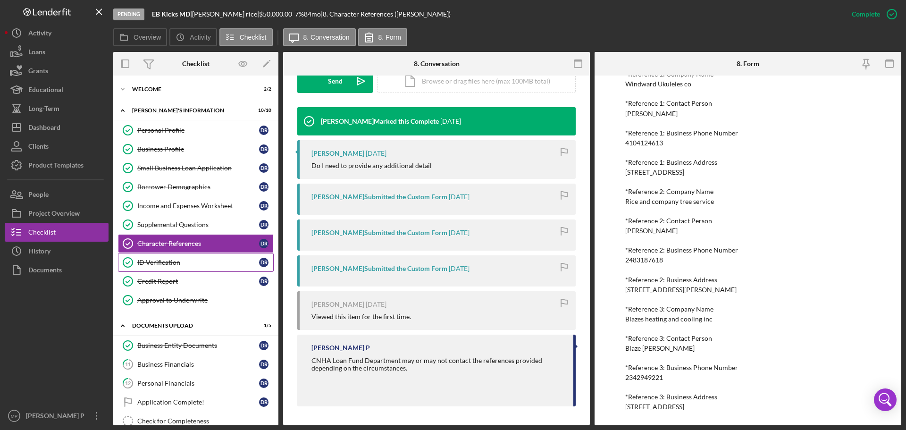
click at [160, 263] on div "ID Verification" at bounding box center [198, 262] width 122 height 8
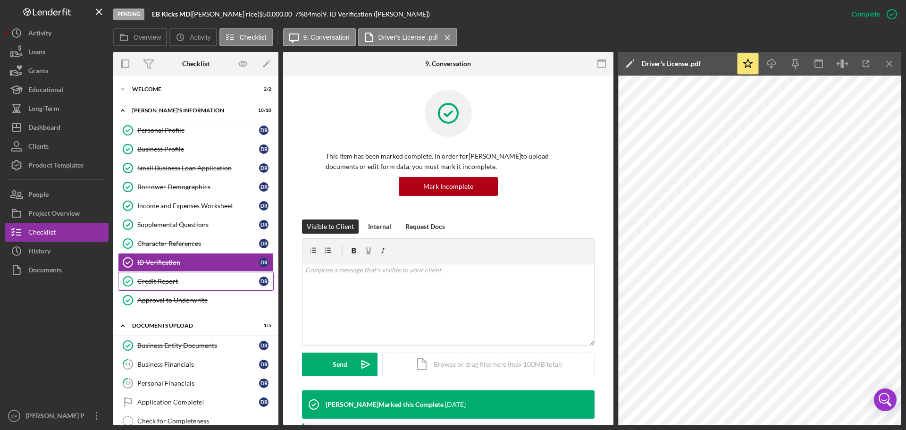
click at [167, 284] on div "Credit Report" at bounding box center [198, 281] width 122 height 8
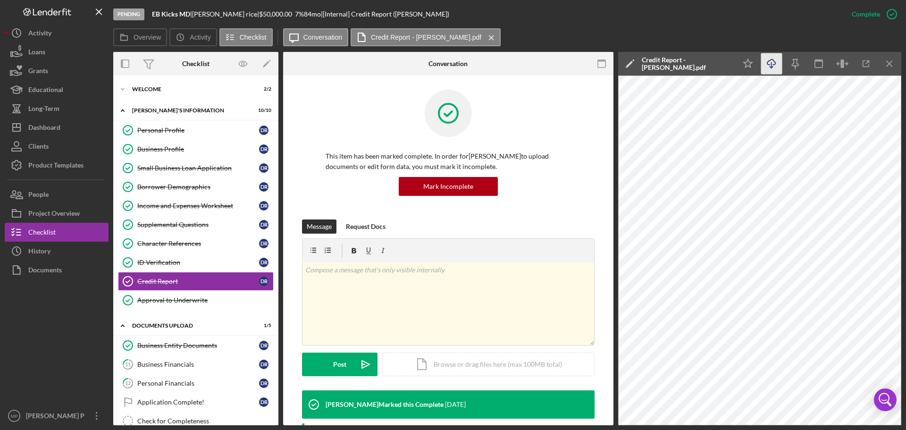
click at [772, 66] on icon "Icon/Download" at bounding box center [771, 63] width 21 height 21
click at [197, 303] on div "Approval to Underwrite" at bounding box center [205, 300] width 136 height 8
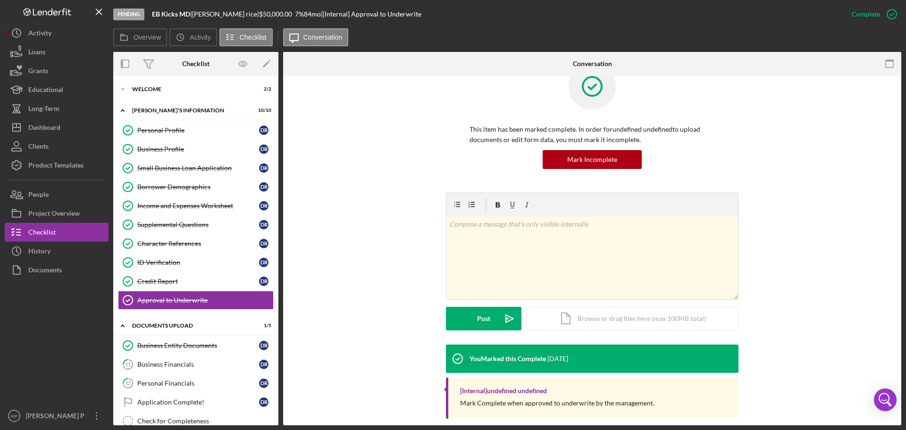
scroll to position [39, 0]
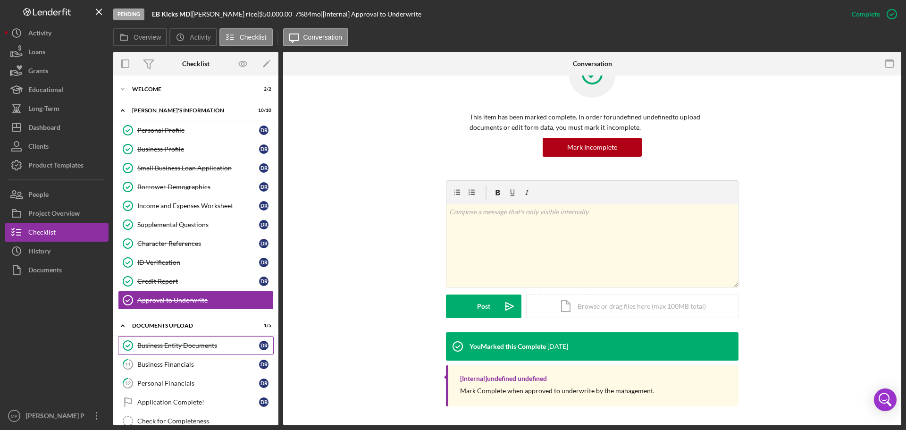
click at [174, 347] on div "Business Entity Documents" at bounding box center [198, 345] width 122 height 8
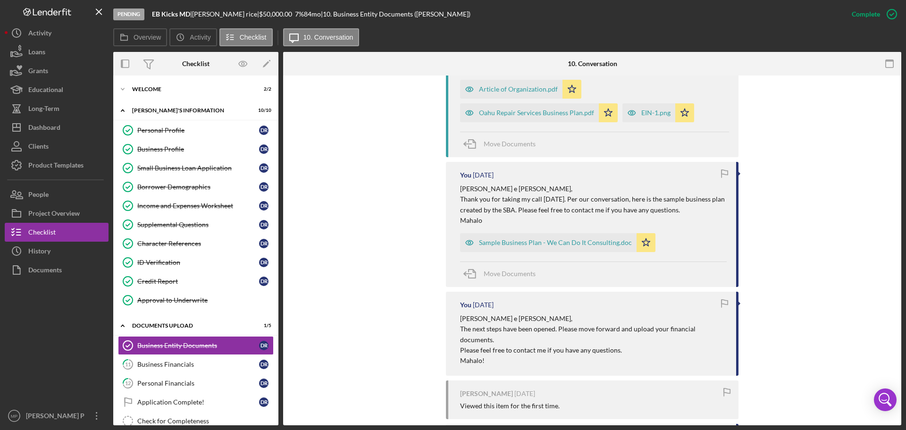
scroll to position [377, 0]
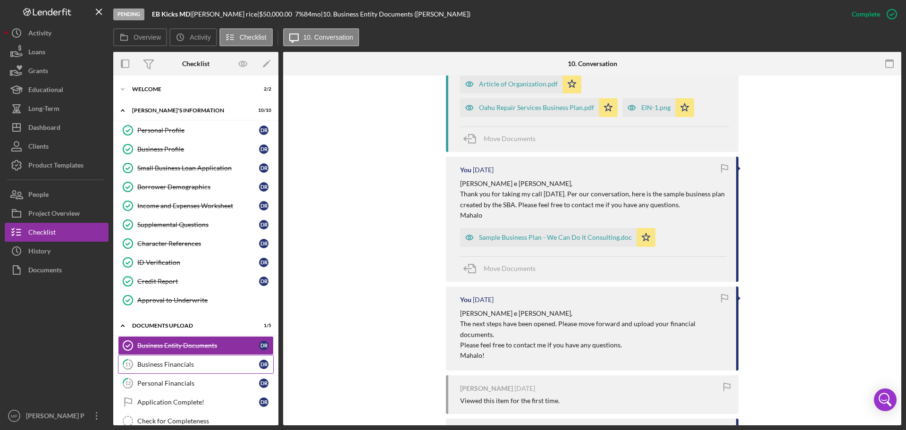
click at [186, 366] on div "Business Financials" at bounding box center [198, 364] width 122 height 8
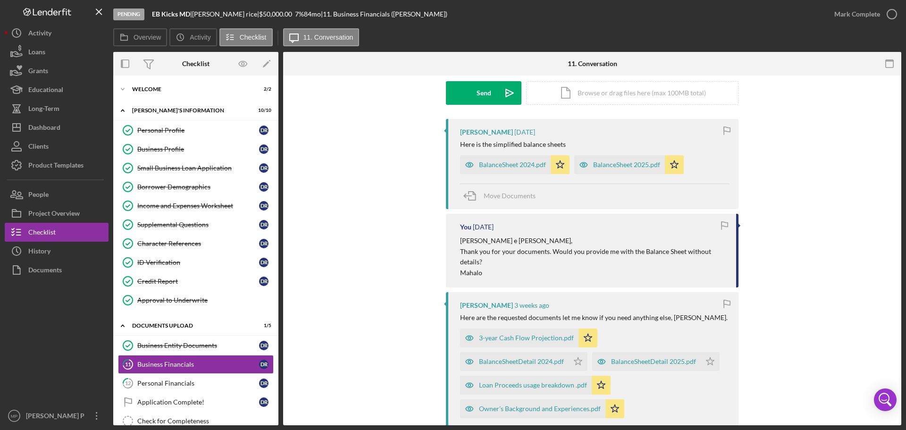
scroll to position [189, 0]
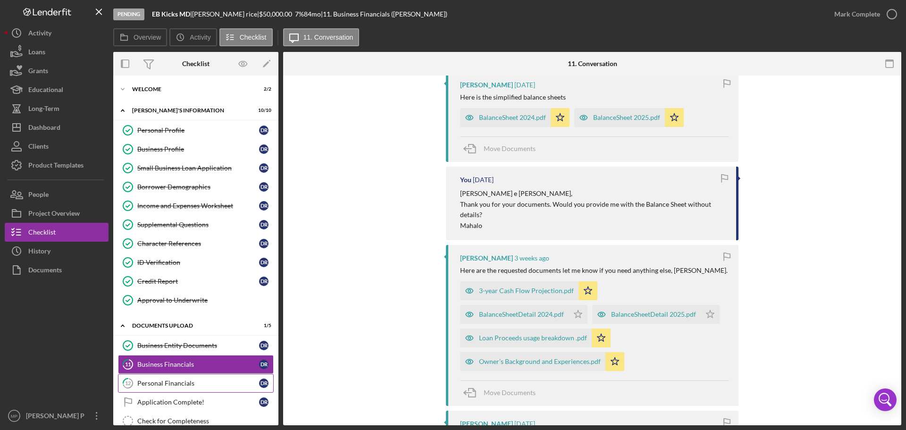
click at [191, 385] on div "Personal Financials" at bounding box center [198, 383] width 122 height 8
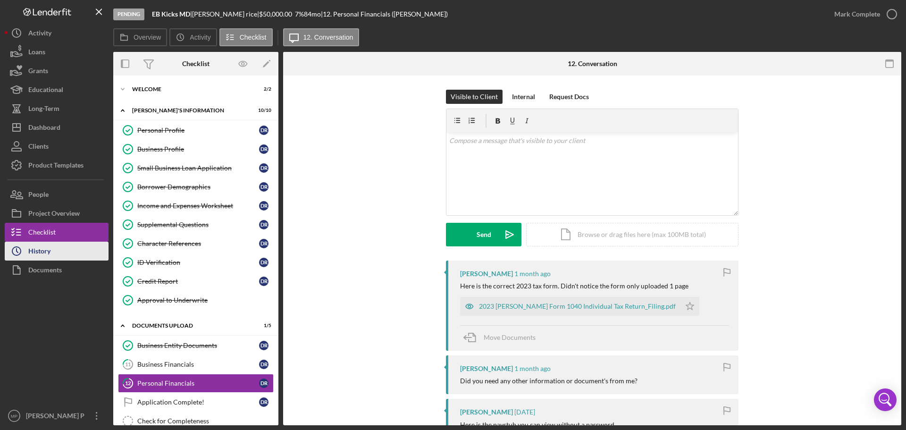
click at [46, 256] on div "History" at bounding box center [39, 251] width 22 height 21
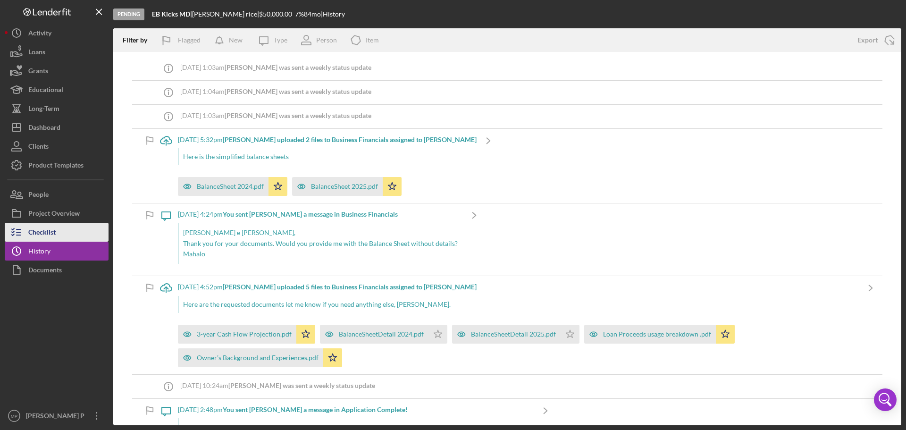
click at [58, 232] on button "Checklist" at bounding box center [57, 232] width 104 height 19
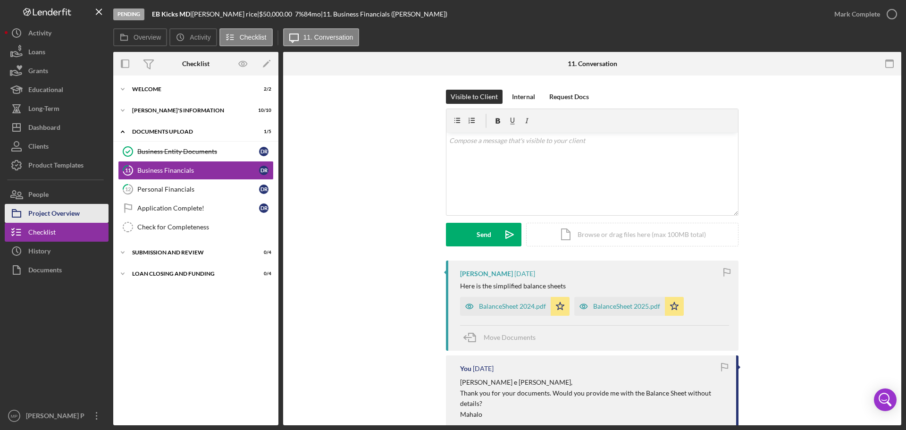
click at [65, 208] on div "Project Overview" at bounding box center [53, 214] width 51 height 21
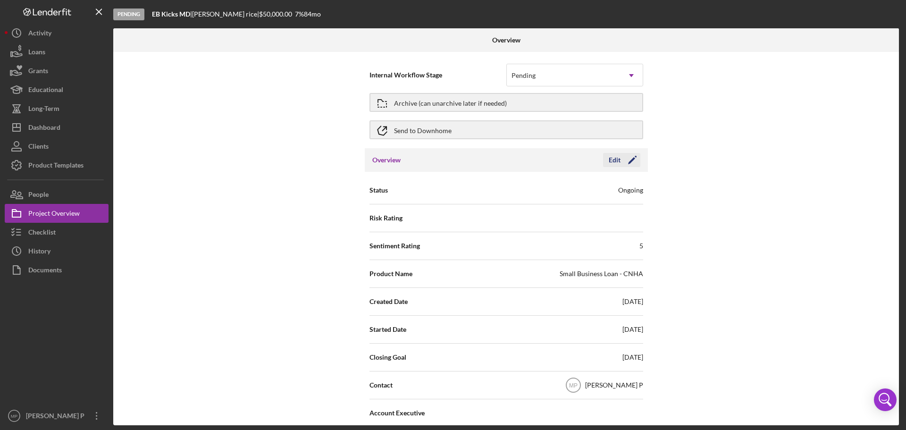
click at [612, 159] on div "Edit" at bounding box center [614, 160] width 12 height 14
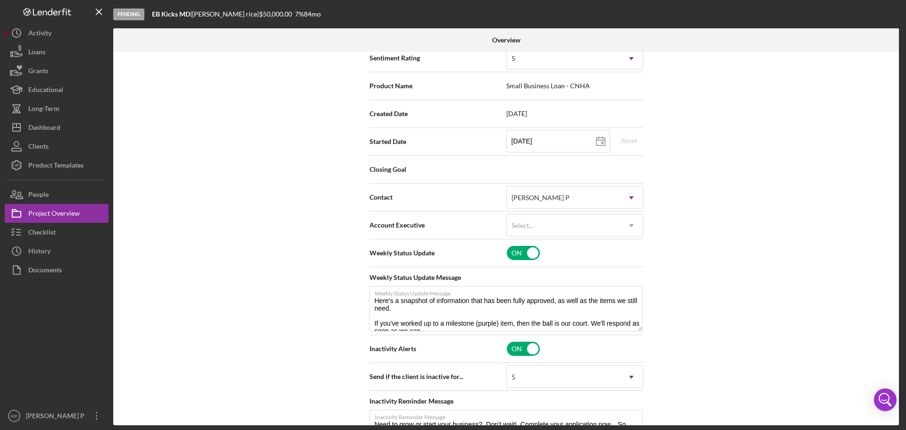
scroll to position [189, 0]
click at [527, 251] on input "checkbox" at bounding box center [523, 252] width 33 height 14
checkbox input "false"
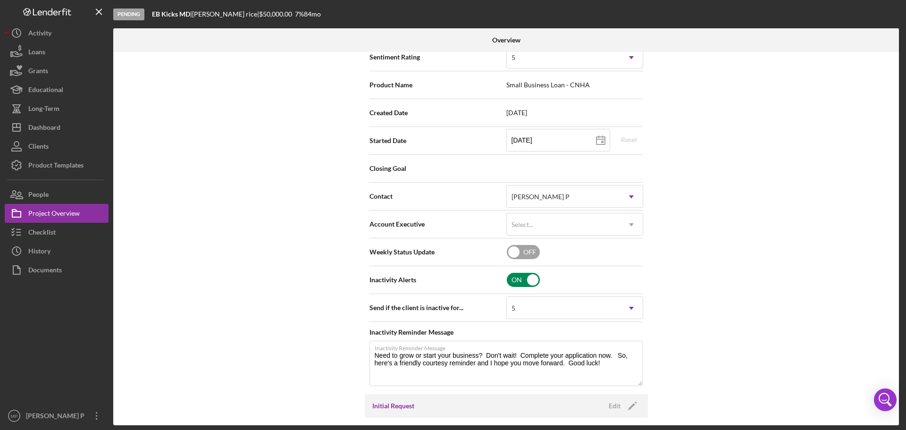
click at [527, 280] on input "checkbox" at bounding box center [523, 280] width 33 height 14
checkbox input "false"
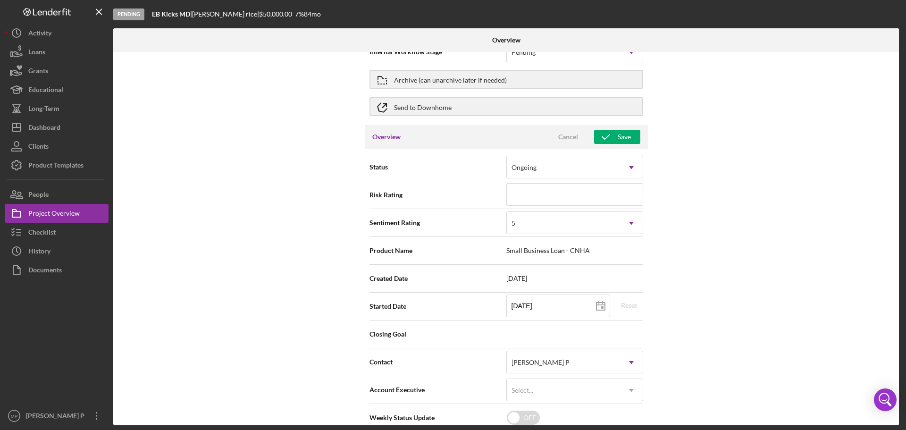
scroll to position [0, 0]
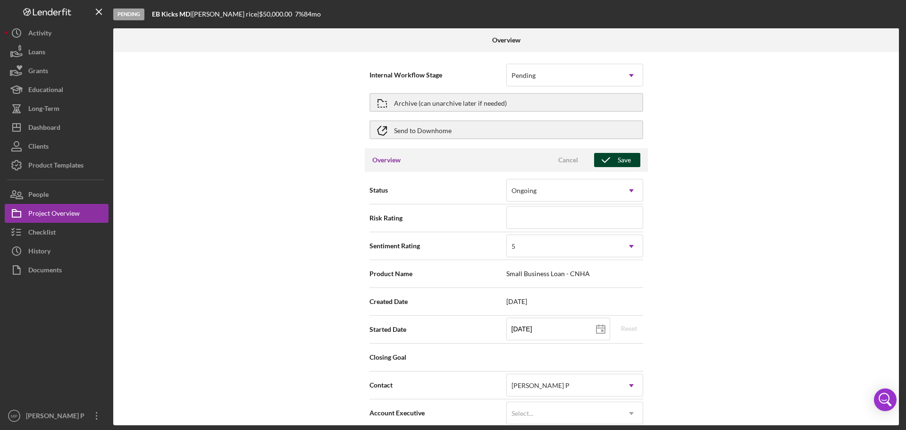
click at [625, 160] on div "Save" at bounding box center [623, 160] width 13 height 14
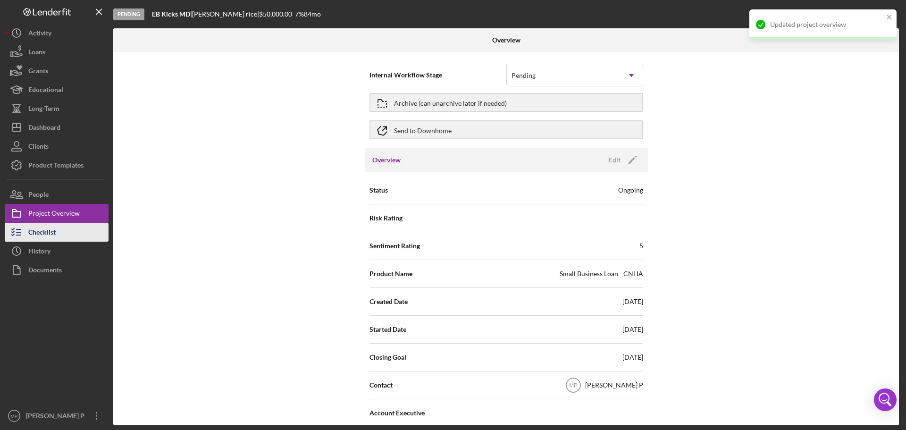
click at [46, 232] on div "Checklist" at bounding box center [41, 233] width 27 height 21
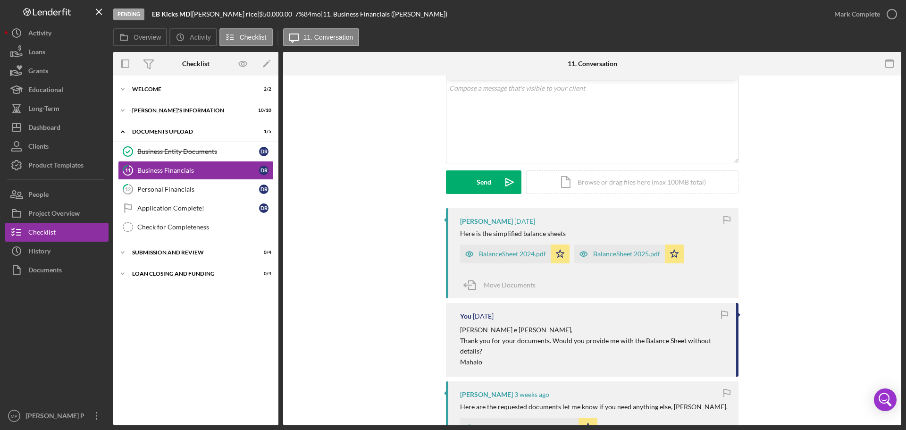
scroll to position [47, 0]
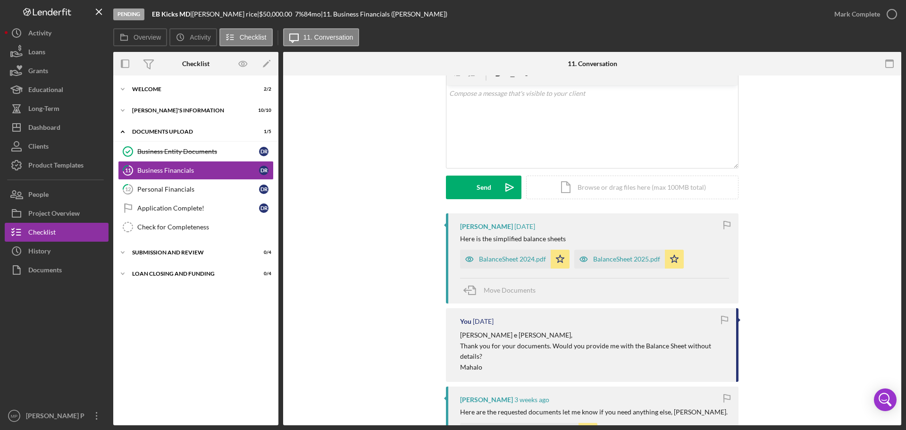
click at [33, 349] on div at bounding box center [57, 342] width 104 height 127
click at [43, 251] on div "History" at bounding box center [39, 251] width 22 height 21
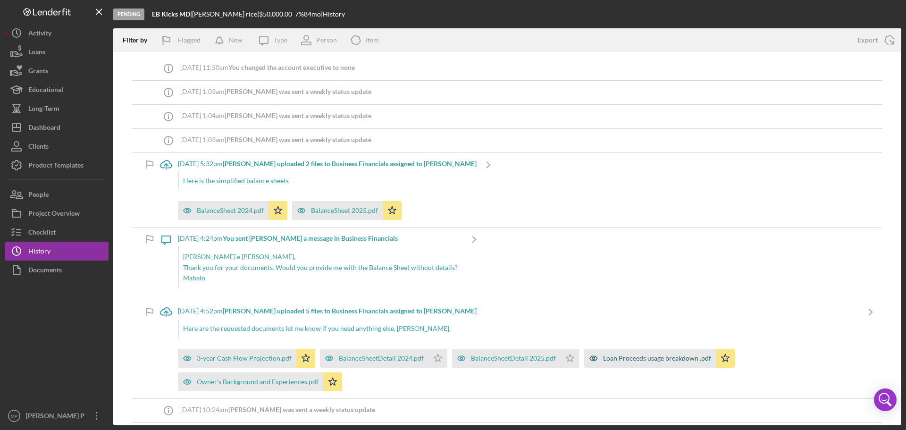
click at [681, 356] on div "Loan Proceeds usage breakdown .pdf" at bounding box center [657, 358] width 108 height 8
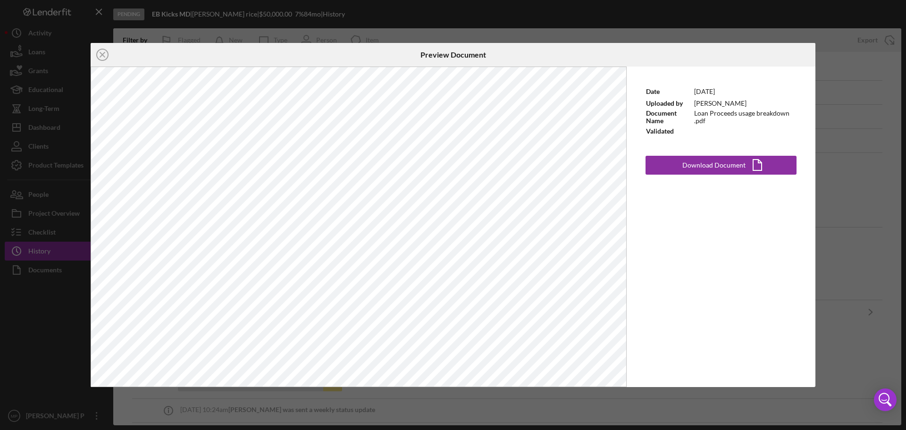
drag, startPoint x: 58, startPoint y: 339, endPoint x: 116, endPoint y: 247, distance: 108.3
click at [59, 339] on div "Icon/Close Preview Document Date [DATE] Uploaded by [PERSON_NAME] Document Name…" at bounding box center [453, 215] width 906 height 430
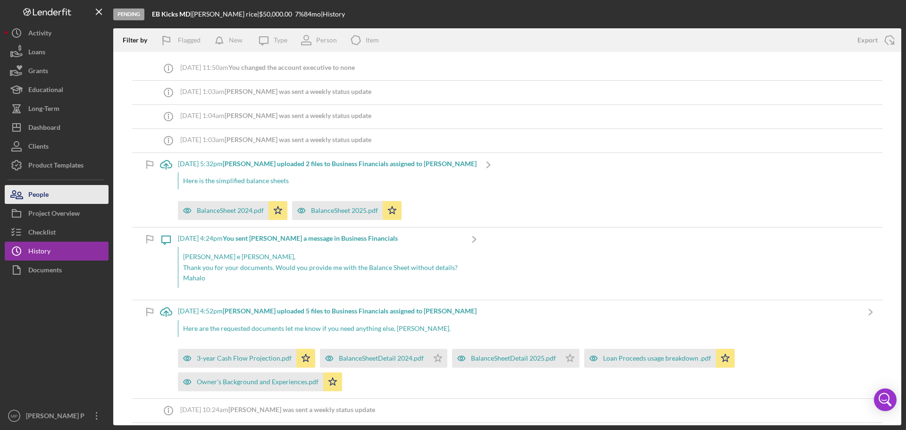
click at [78, 190] on button "People" at bounding box center [57, 194] width 104 height 19
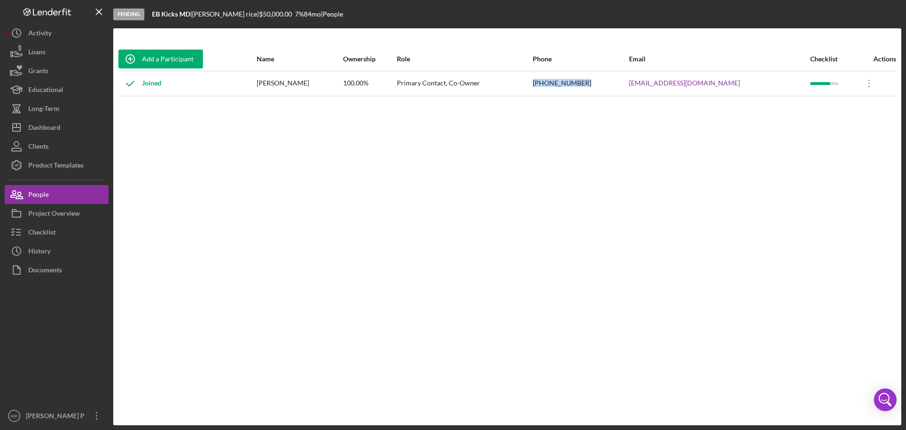
drag, startPoint x: 610, startPoint y: 84, endPoint x: 565, endPoint y: 84, distance: 45.8
click at [565, 84] on td "[PHONE_NUMBER]" at bounding box center [580, 83] width 96 height 25
copy div "[PHONE_NUMBER]"
